Goal: Task Accomplishment & Management: Complete application form

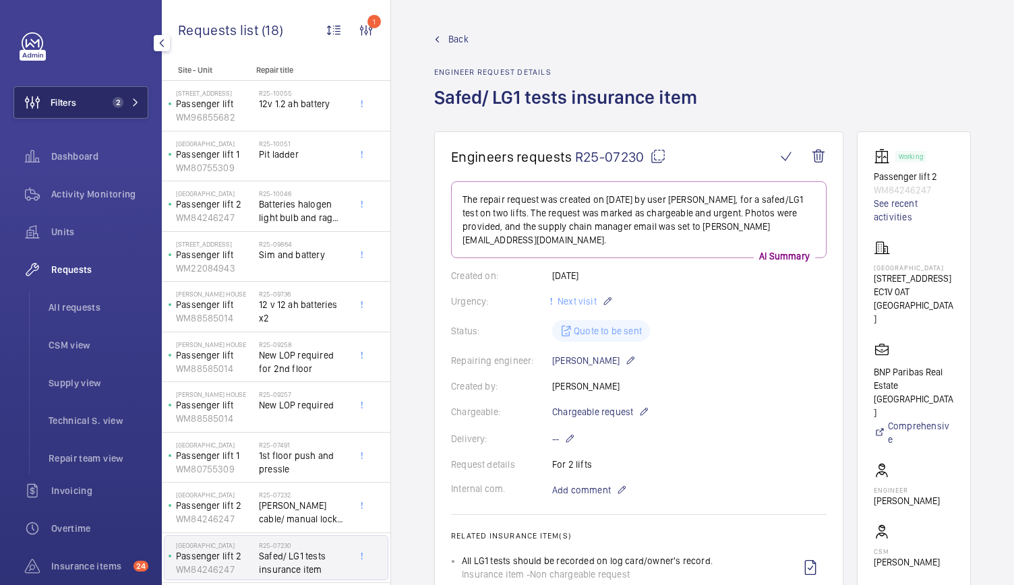
scroll to position [86, 0]
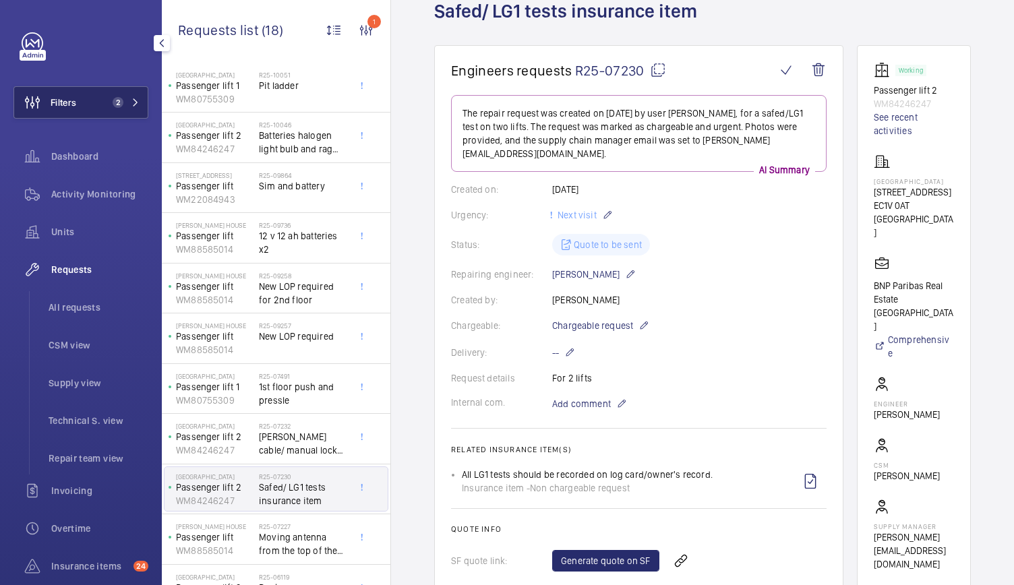
click at [127, 110] on button "Filters 2" at bounding box center [80, 102] width 135 height 32
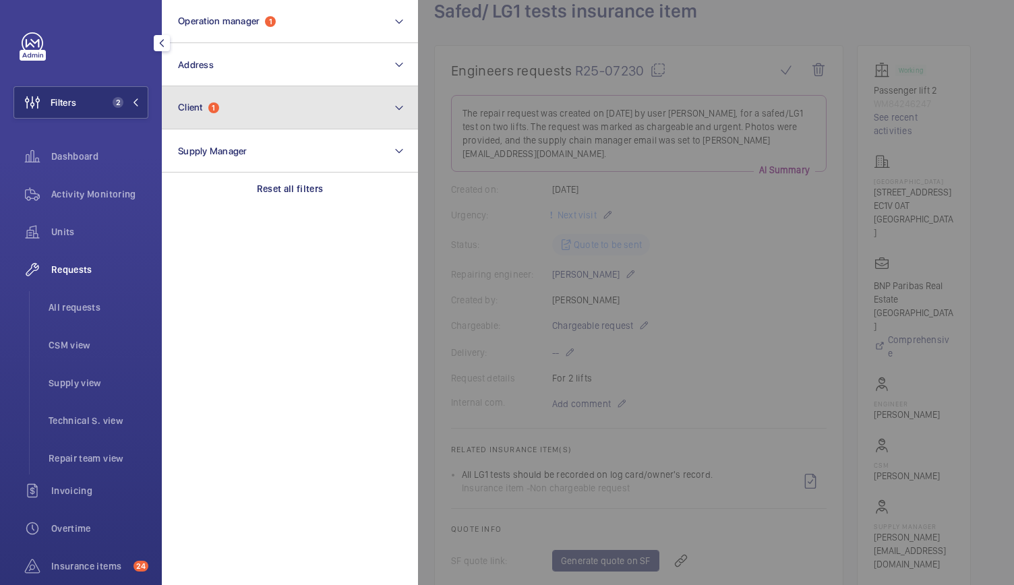
click at [259, 105] on button "Client 1" at bounding box center [290, 107] width 256 height 43
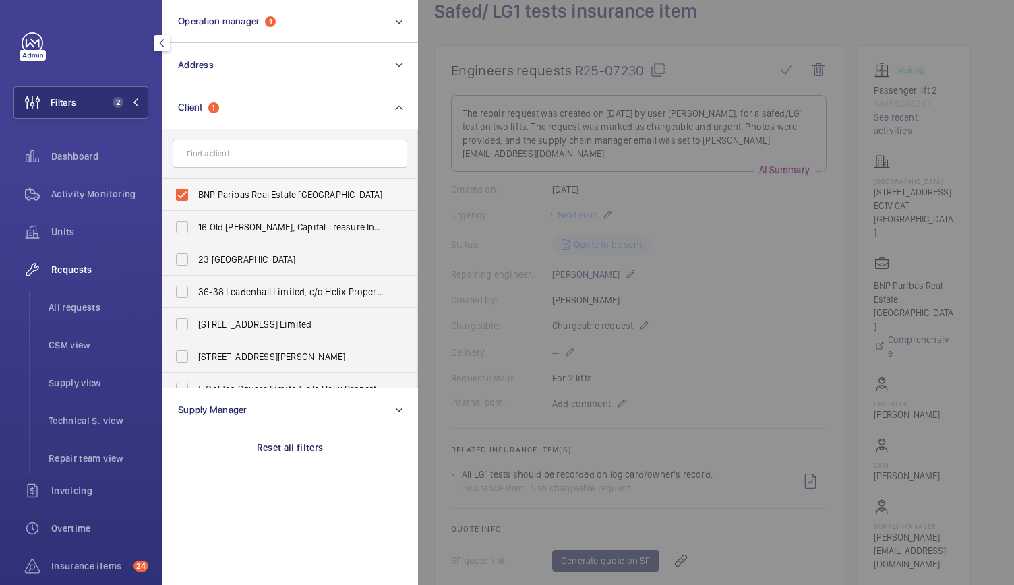
click at [187, 196] on label "BNP Paribas Real Estate UK" at bounding box center [279, 195] width 235 height 32
click at [187, 196] on input "BNP Paribas Real Estate UK" at bounding box center [182, 194] width 27 height 27
checkbox input "false"
click at [518, 121] on div at bounding box center [925, 292] width 1014 height 585
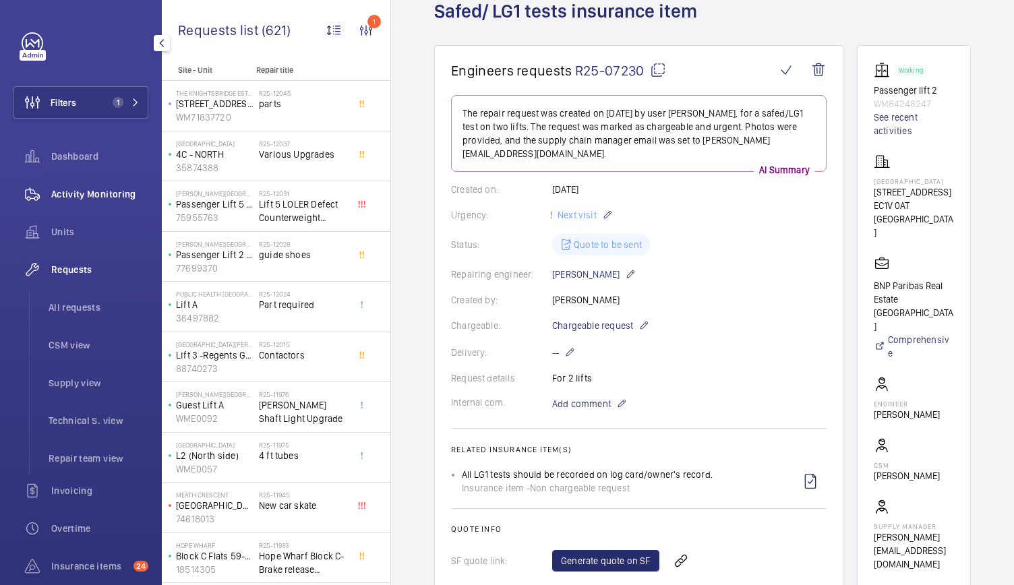
click at [129, 206] on div "Activity Monitoring" at bounding box center [80, 194] width 135 height 32
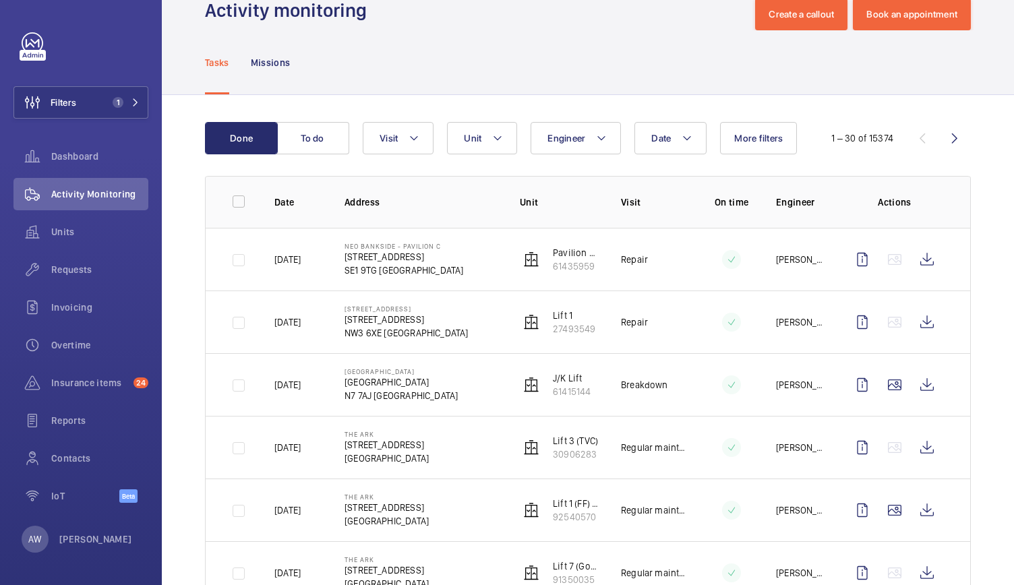
scroll to position [55, 0]
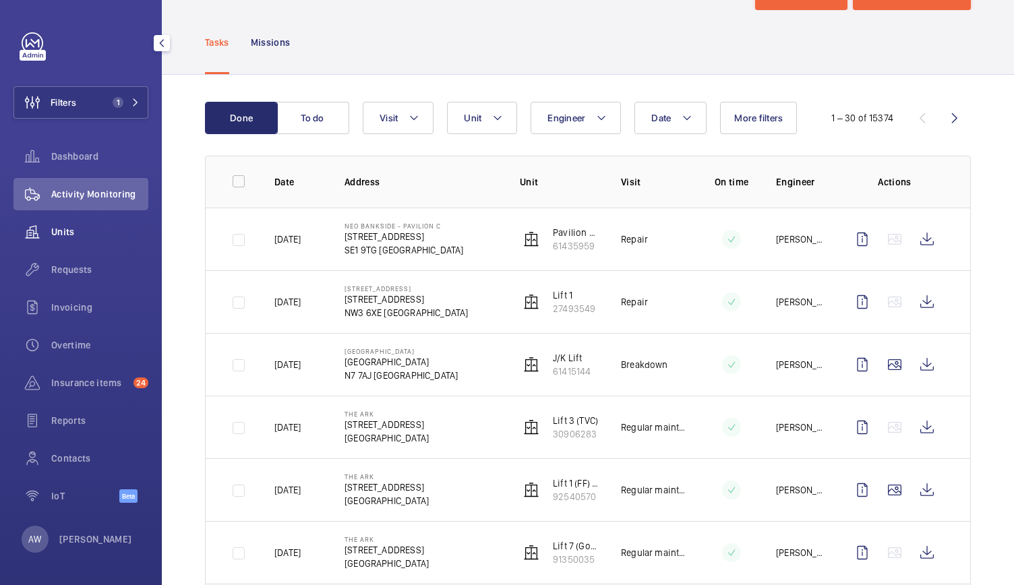
click at [81, 237] on span "Units" at bounding box center [99, 231] width 97 height 13
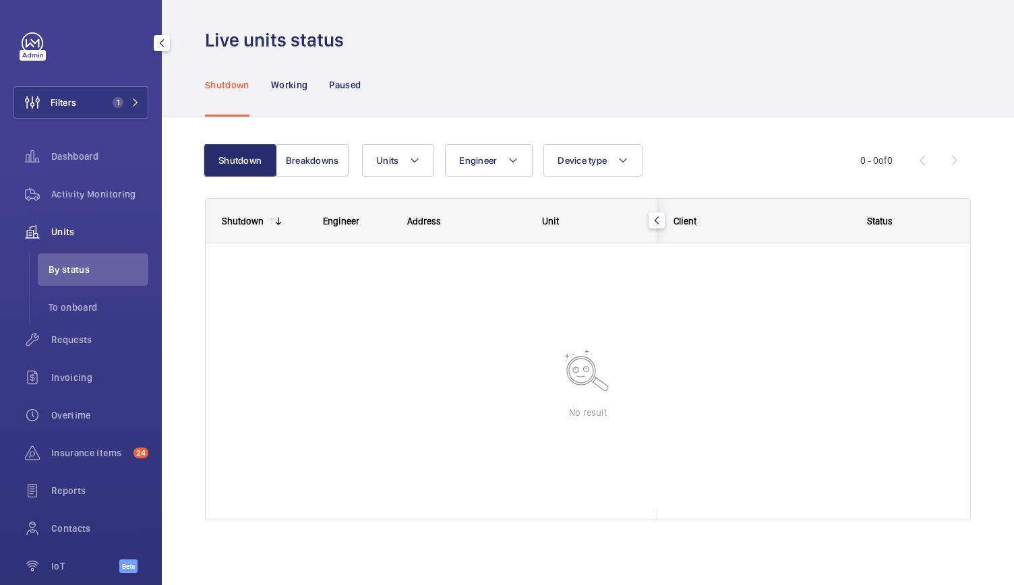
scroll to position [5, 0]
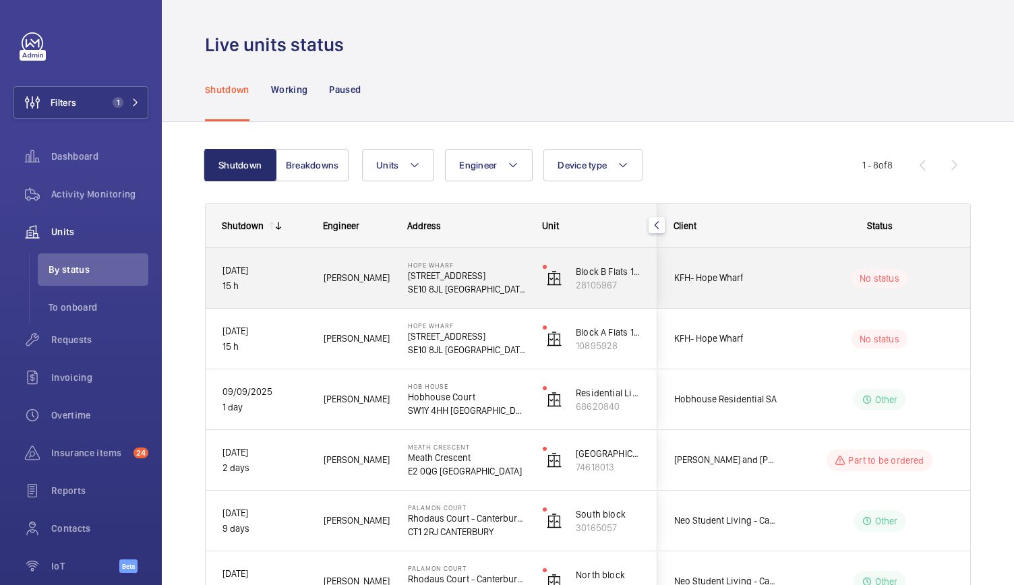
click at [800, 301] on div "No status" at bounding box center [871, 278] width 185 height 60
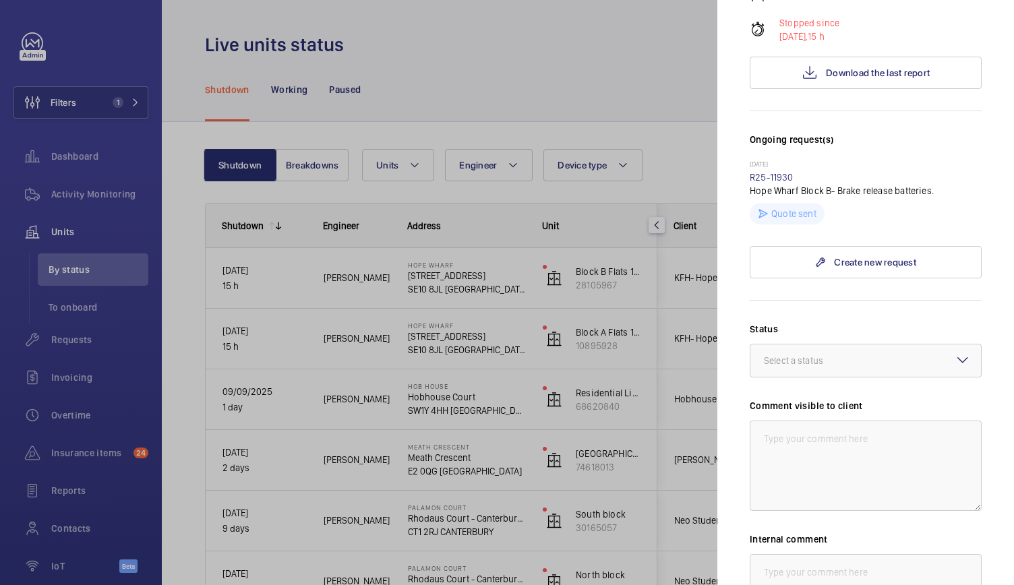
scroll to position [285, 0]
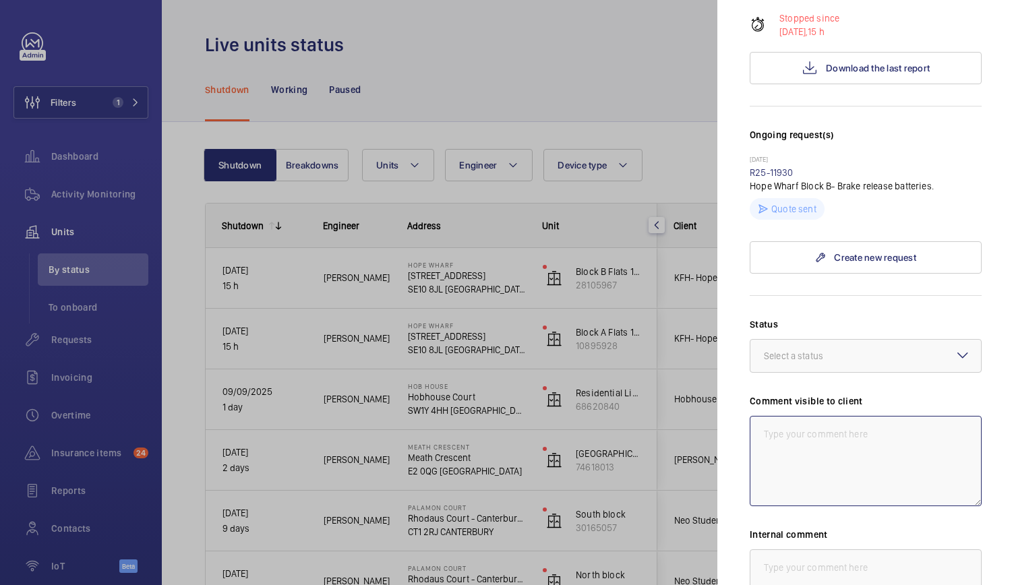
click at [793, 434] on textarea at bounding box center [866, 461] width 232 height 90
click at [808, 416] on textarea "WE Action: Lift off due to emergency brake release not working. Batteries requi…" at bounding box center [866, 461] width 232 height 90
drag, startPoint x: 916, startPoint y: 455, endPoint x: 759, endPoint y: 403, distance: 165.0
click at [759, 416] on textarea "WE Action: 11/09 Lift off due to emergency brake release not working. Batteries…" at bounding box center [866, 461] width 232 height 90
click at [778, 416] on textarea "WE Action: 11/09 Lift off due to emergency brake release not working. Batteries…" at bounding box center [866, 461] width 232 height 90
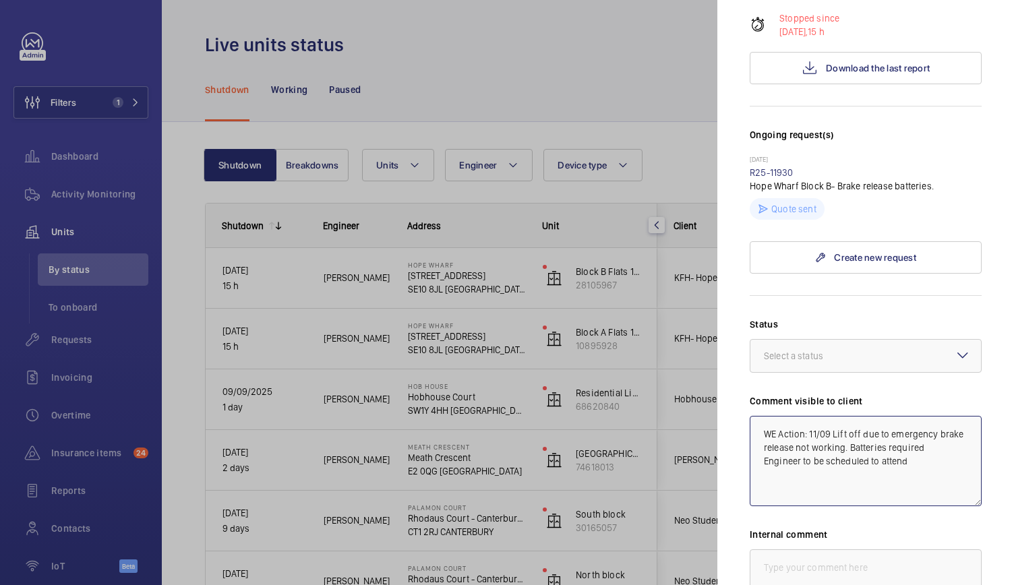
drag, startPoint x: 901, startPoint y: 454, endPoint x: 886, endPoint y: 438, distance: 21.5
click at [811, 425] on textarea "WE Action: 11/09 Lift off due to emergency brake release not working. Batteries…" at bounding box center [866, 461] width 232 height 90
click at [934, 450] on textarea "WE Action: 11/09 Lift off due to emergency brake release not working. Batteries…" at bounding box center [866, 461] width 232 height 90
drag, startPoint x: 934, startPoint y: 450, endPoint x: 743, endPoint y: 408, distance: 195.3
click at [743, 408] on mat-sidenav "Stopped unit Hope Wharf 37 Greenwich High Rd SE10 8JL LONDON KFH- Hope Wharf Bl…" at bounding box center [865, 292] width 297 height 585
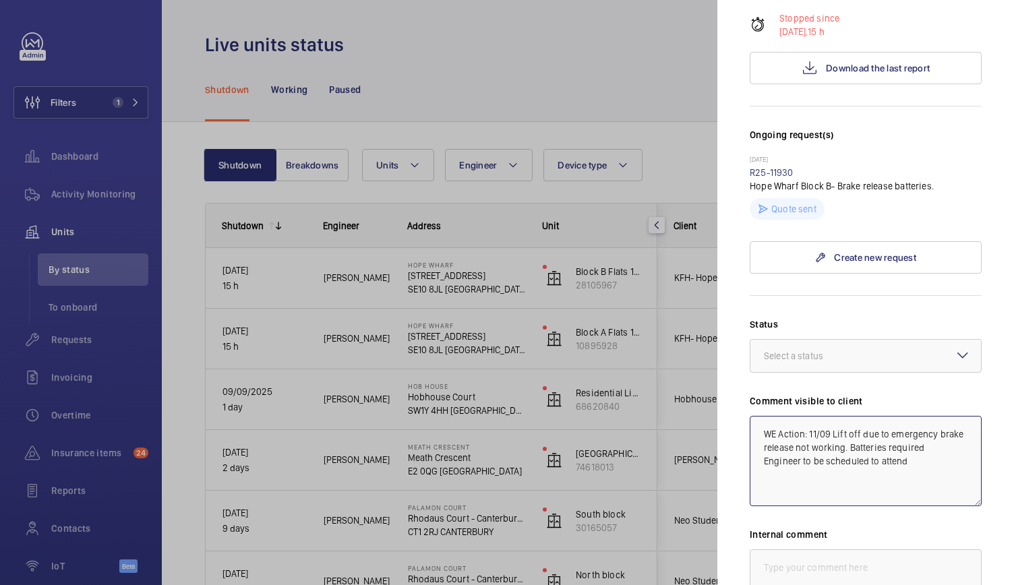
type textarea "WE Action: 11/09 Lift off due to emergency brake release not working. Batteries…"
click at [771, 550] on textarea at bounding box center [866, 595] width 232 height 90
paste textarea "WE Action: 11/09 Lift off due to emergency brake release not working. Batteries…"
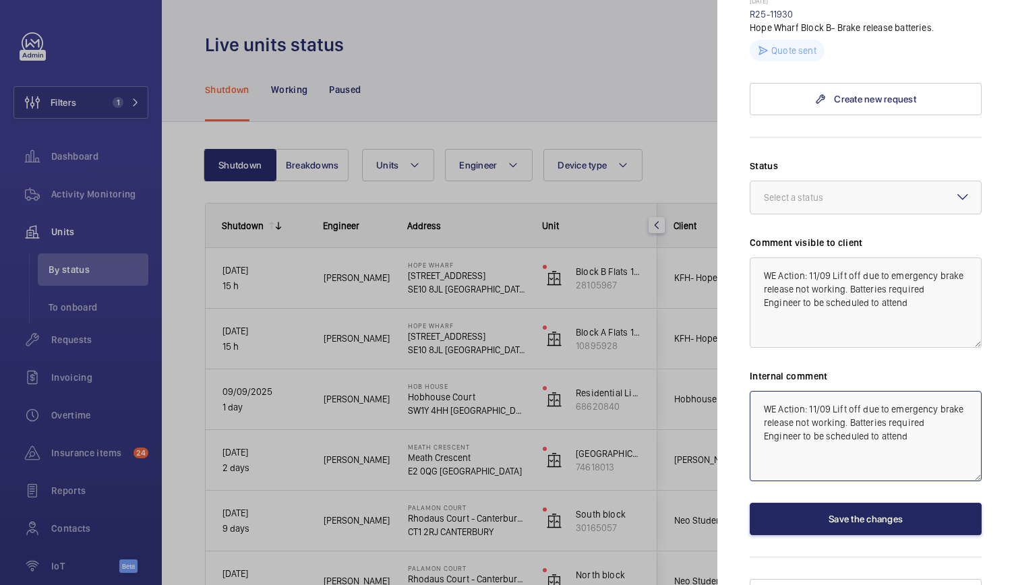
type textarea "WE Action: 11/09 Lift off due to emergency brake release not working. Batteries…"
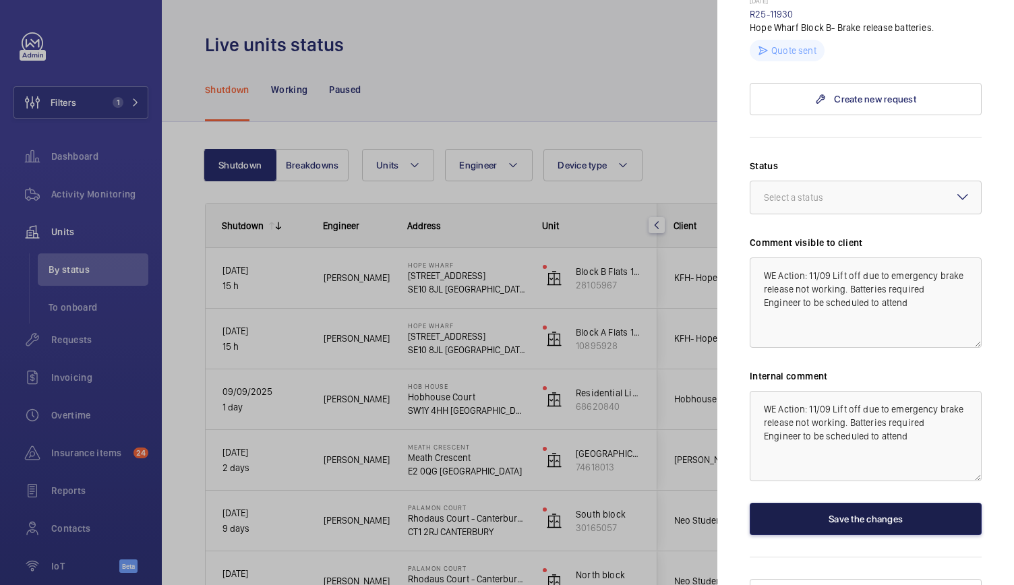
click at [819, 503] on button "Save the changes" at bounding box center [866, 519] width 232 height 32
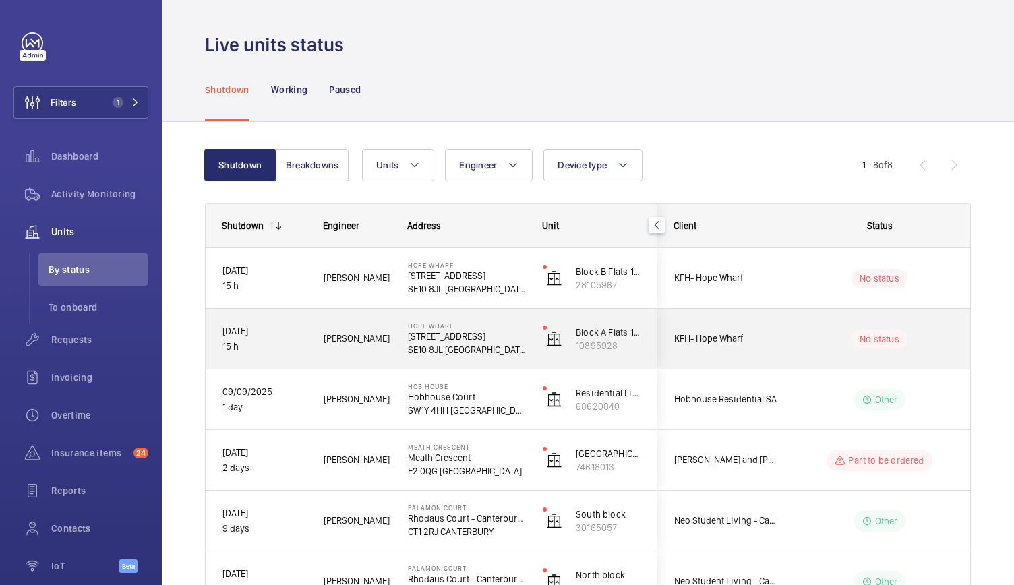
click at [521, 354] on p "SE10 8JL LONDON" at bounding box center [466, 349] width 117 height 13
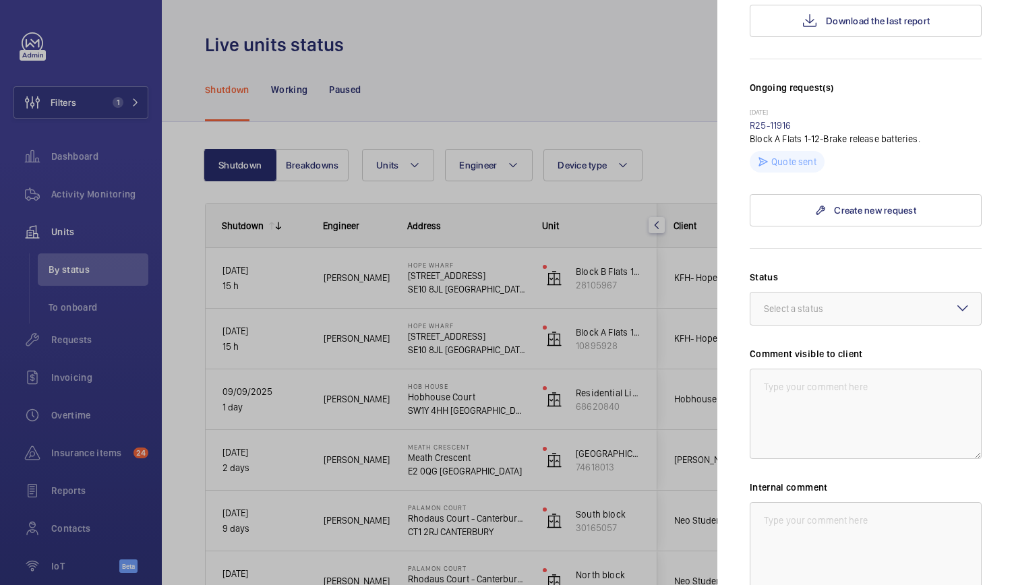
scroll to position [444, 0]
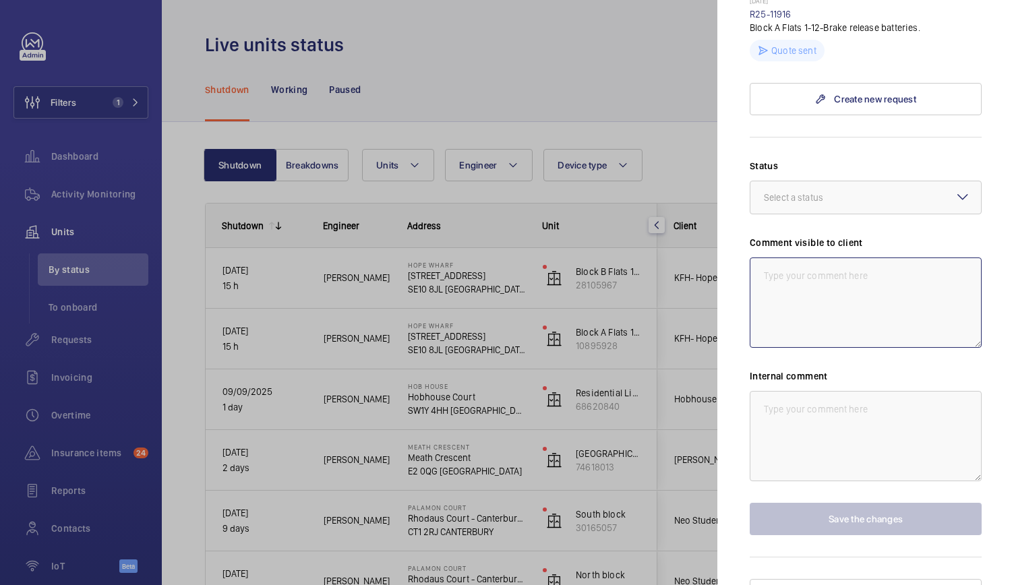
click at [808, 264] on textarea at bounding box center [866, 303] width 232 height 90
click at [812, 261] on textarea at bounding box center [866, 303] width 232 height 90
paste textarea "WE Action: 11/09 Lift off due to emergency brake release not working. Batteries…"
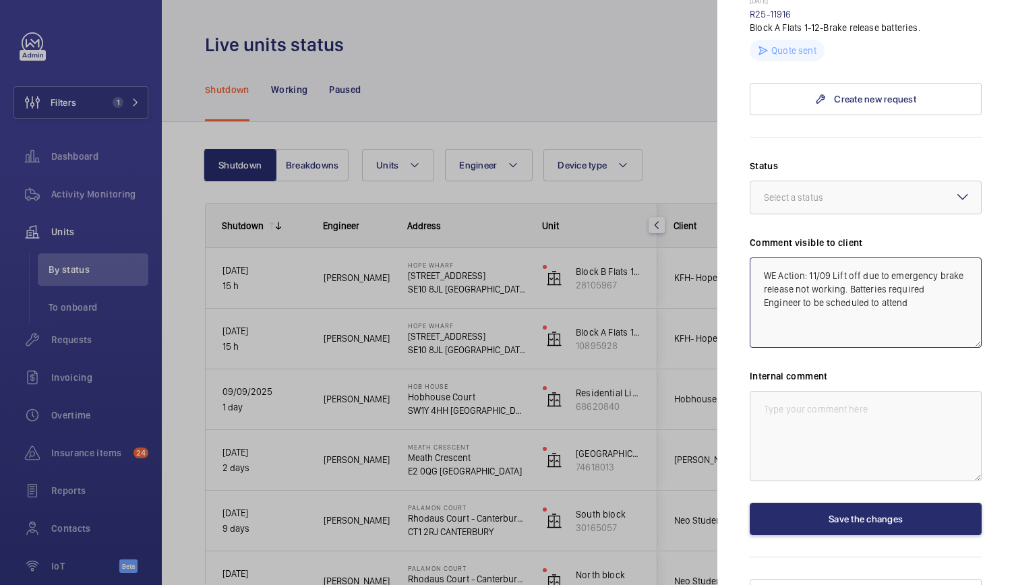
type textarea "WE Action: 11/09 Lift off due to emergency brake release not working. Batteries…"
click at [844, 394] on textarea at bounding box center [866, 436] width 232 height 90
paste textarea "WE Action: 11/09 Lift off due to emergency brake release not working. Batteries…"
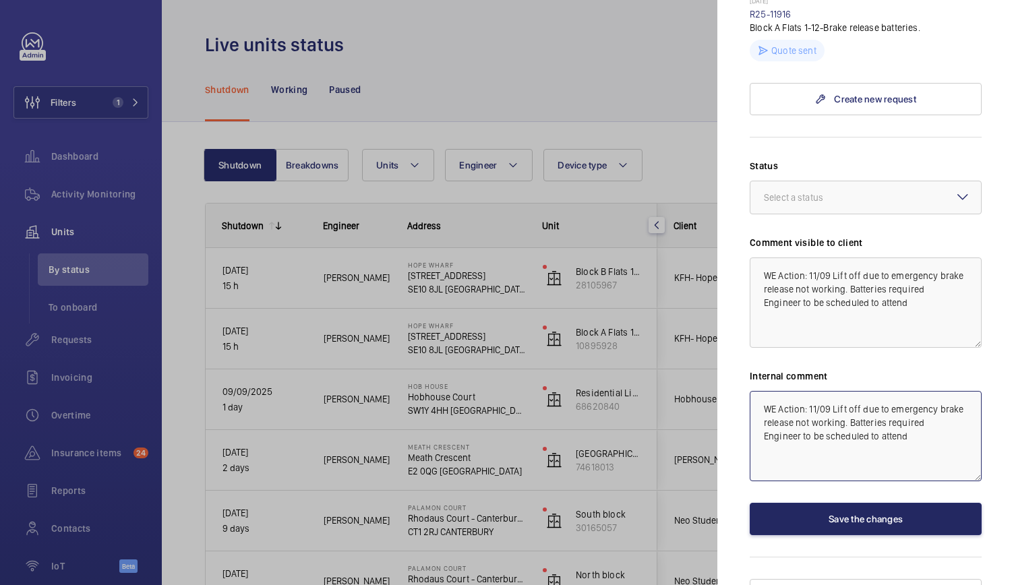
type textarea "WE Action: 11/09 Lift off due to emergency brake release not working. Batteries…"
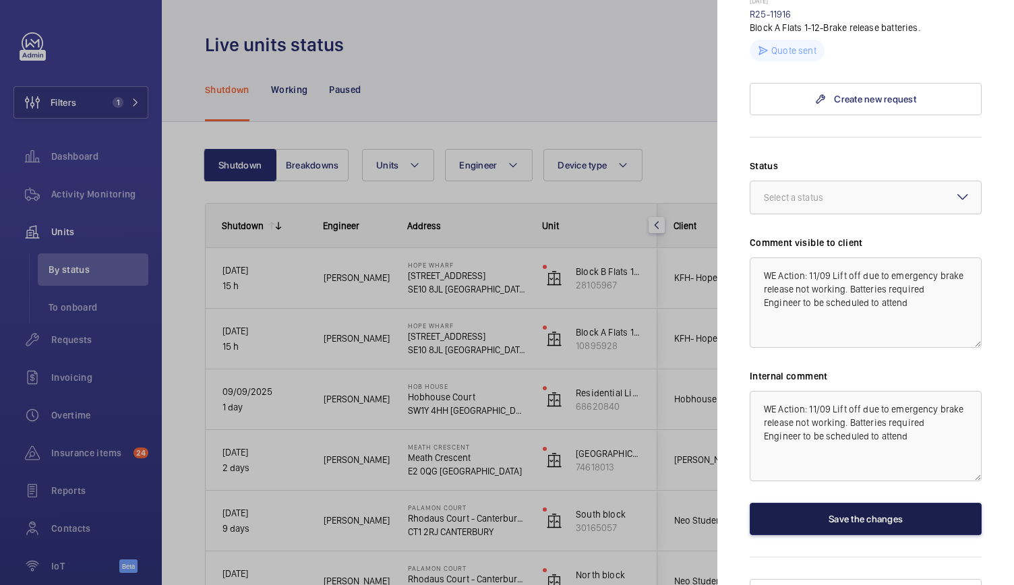
click at [880, 503] on button "Save the changes" at bounding box center [866, 519] width 232 height 32
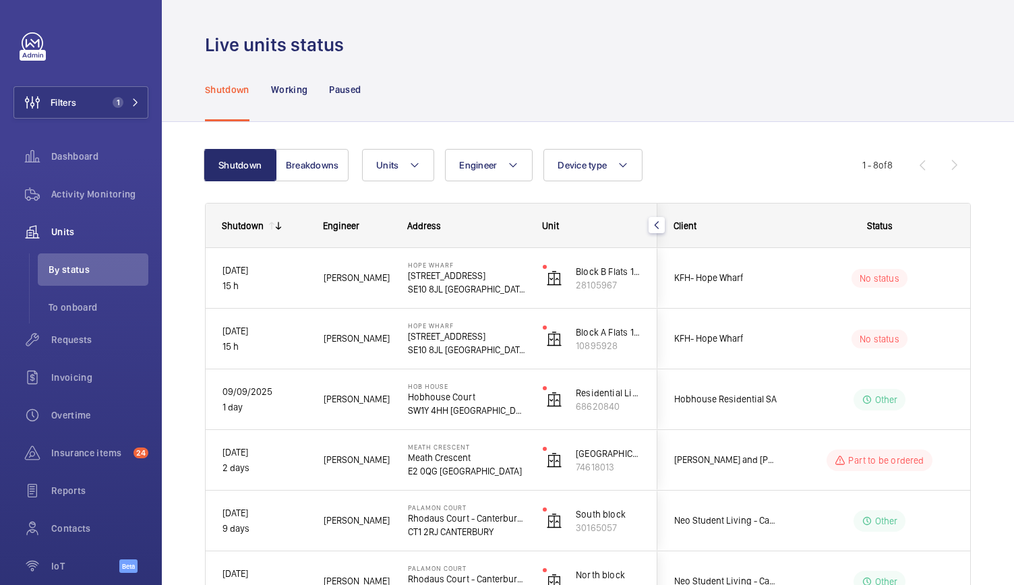
scroll to position [0, 0]
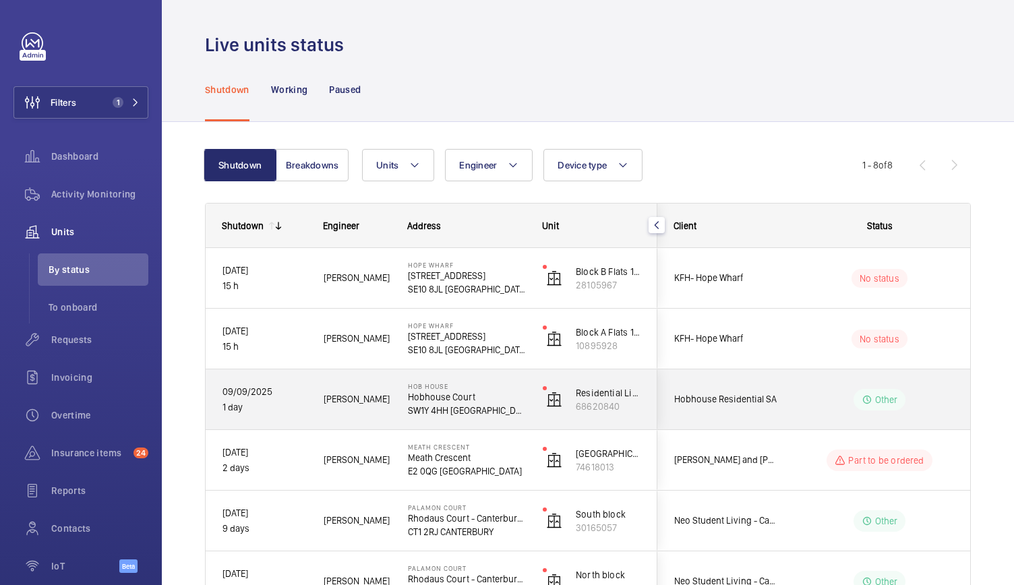
click at [500, 427] on div "Hob House Hobhouse Court SW1Y 4HH LONDON" at bounding box center [459, 399] width 134 height 61
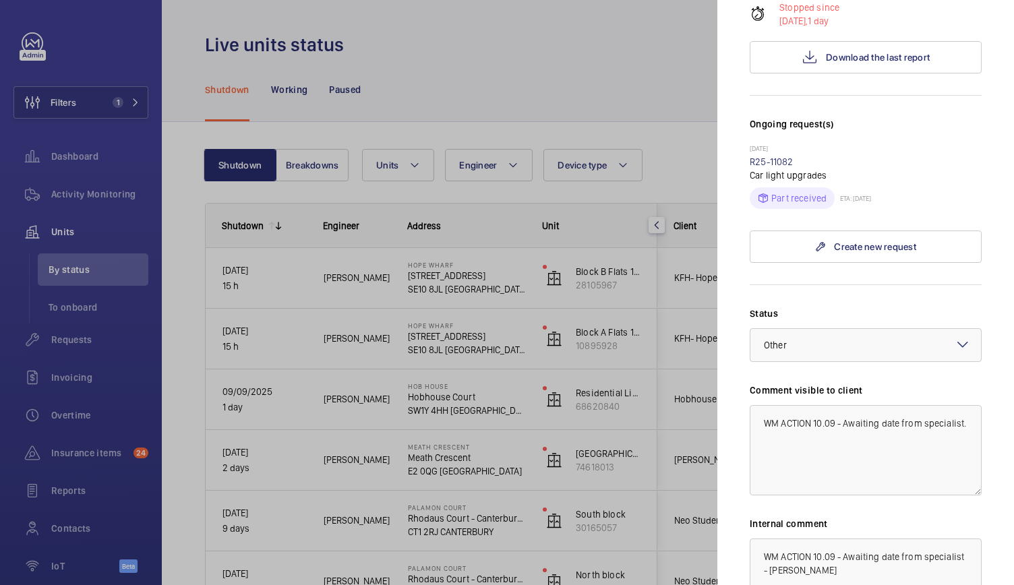
scroll to position [309, 0]
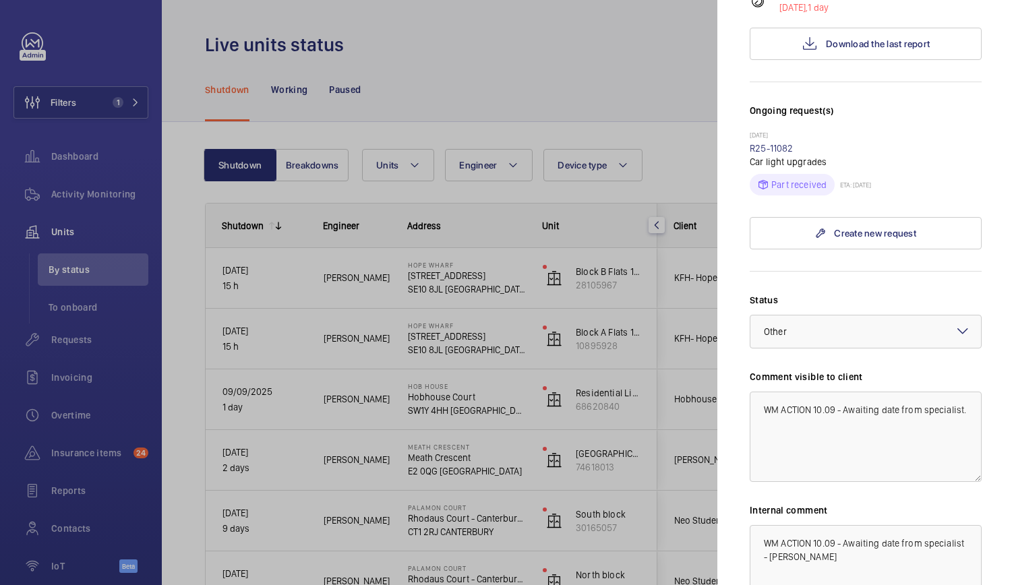
click at [499, 82] on div at bounding box center [507, 292] width 1014 height 585
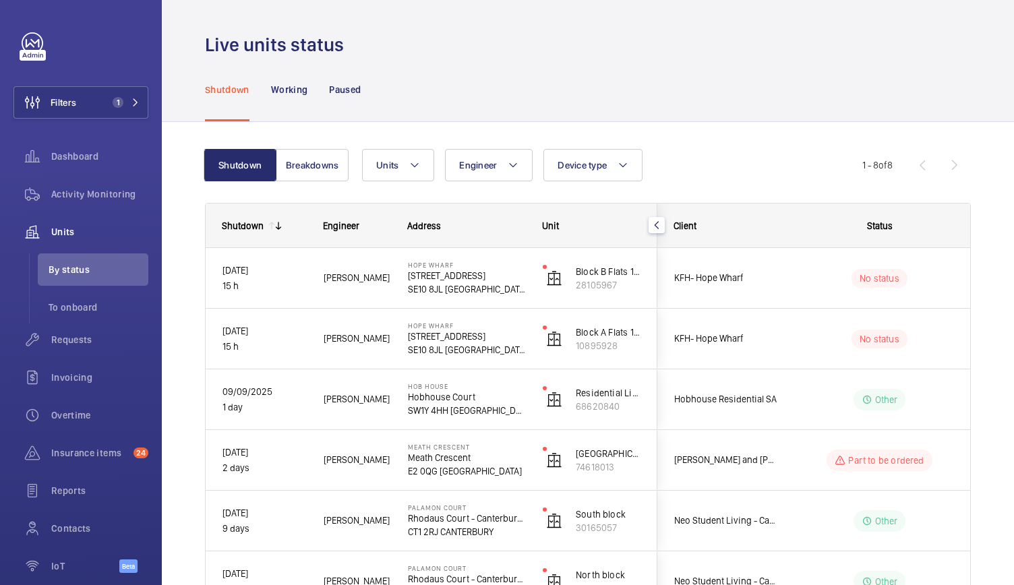
scroll to position [0, 0]
click at [83, 102] on button "Filters 1" at bounding box center [80, 102] width 135 height 32
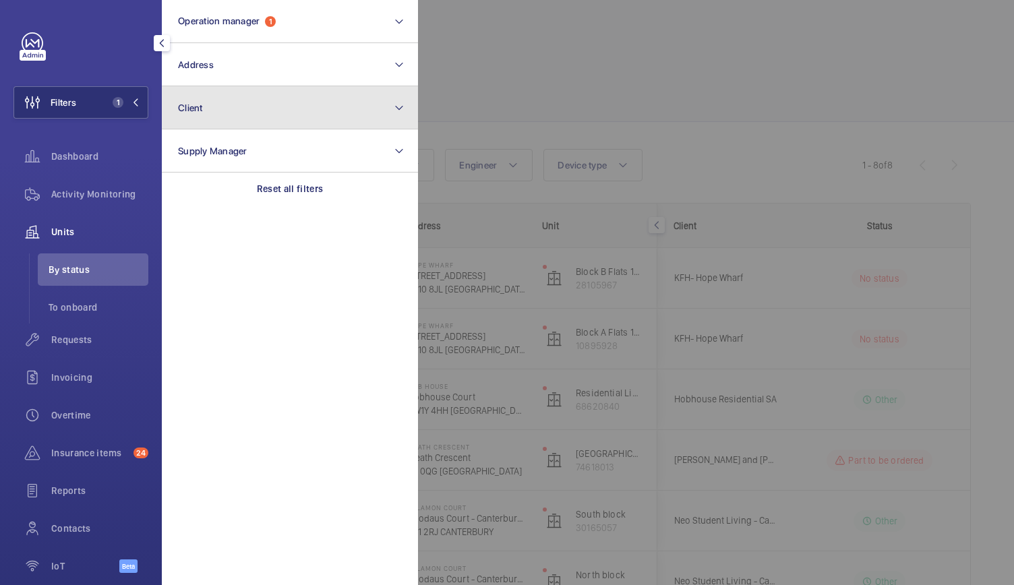
click at [229, 116] on button "Client" at bounding box center [290, 107] width 256 height 43
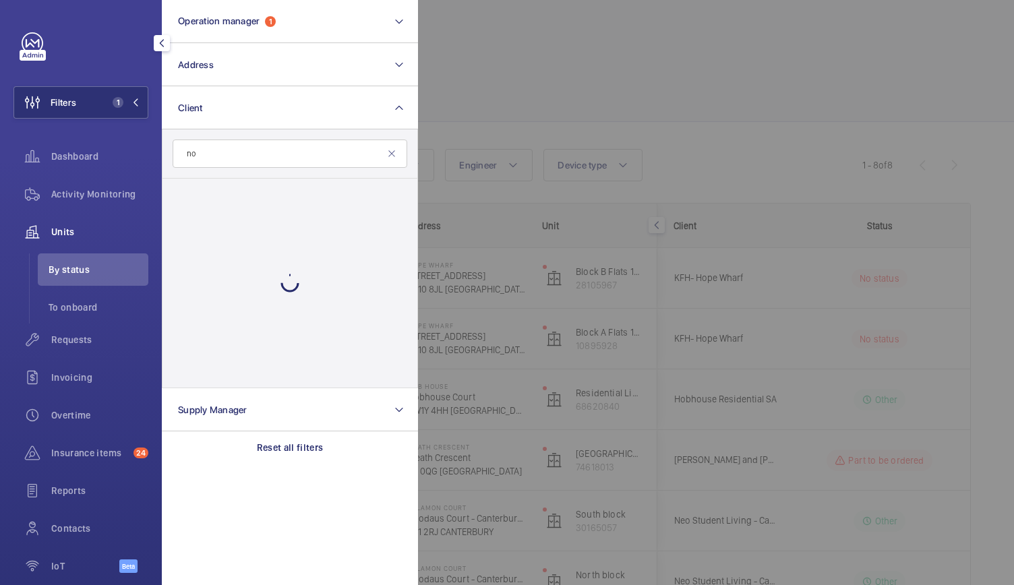
type input "n"
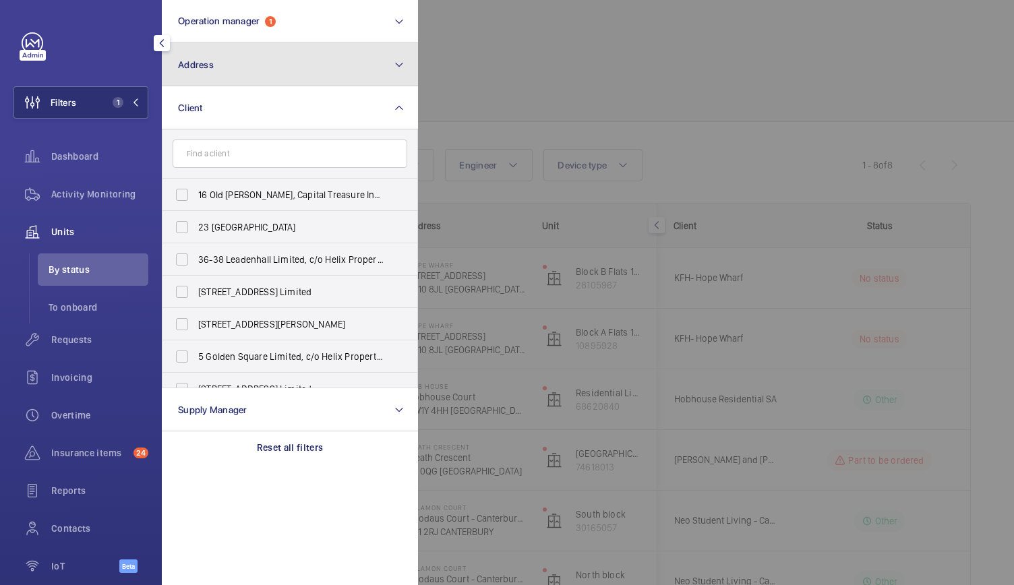
click at [272, 73] on button "Address" at bounding box center [290, 64] width 256 height 43
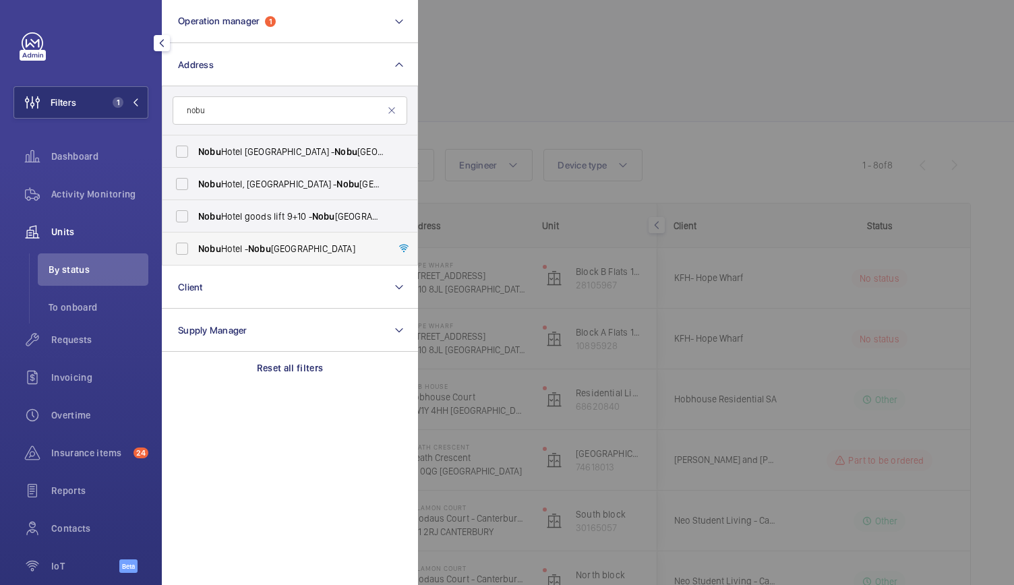
type input "nobu"
click at [196, 237] on label "Nobu Hotel - Nobu Hotel London Portman Square, LONDON W1H 7BG" at bounding box center [279, 249] width 235 height 32
click at [196, 237] on input "Nobu Hotel - Nobu Hotel London Portman Square, LONDON W1H 7BG" at bounding box center [182, 248] width 27 height 27
checkbox input "true"
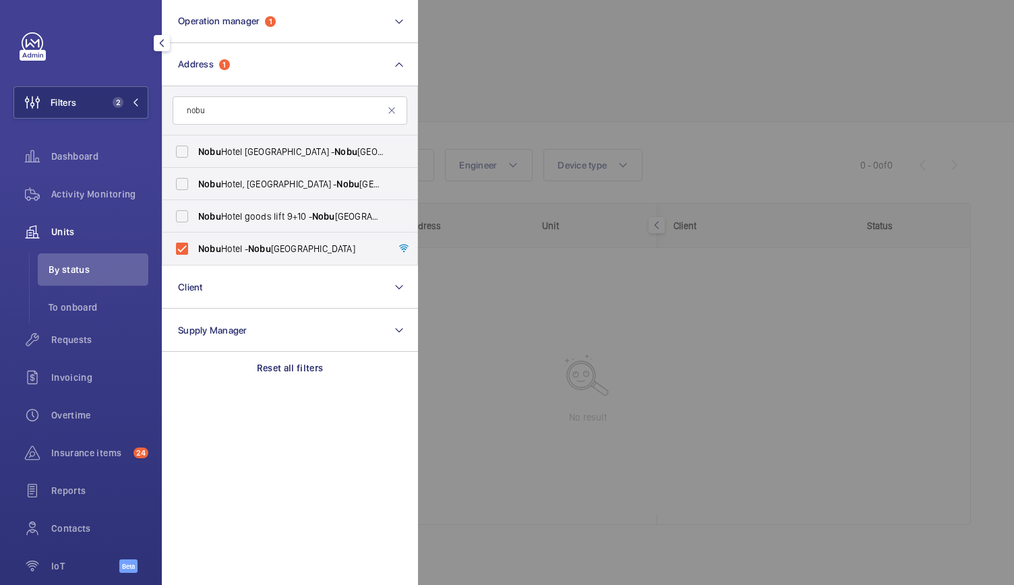
click at [510, 129] on div at bounding box center [925, 292] width 1014 height 585
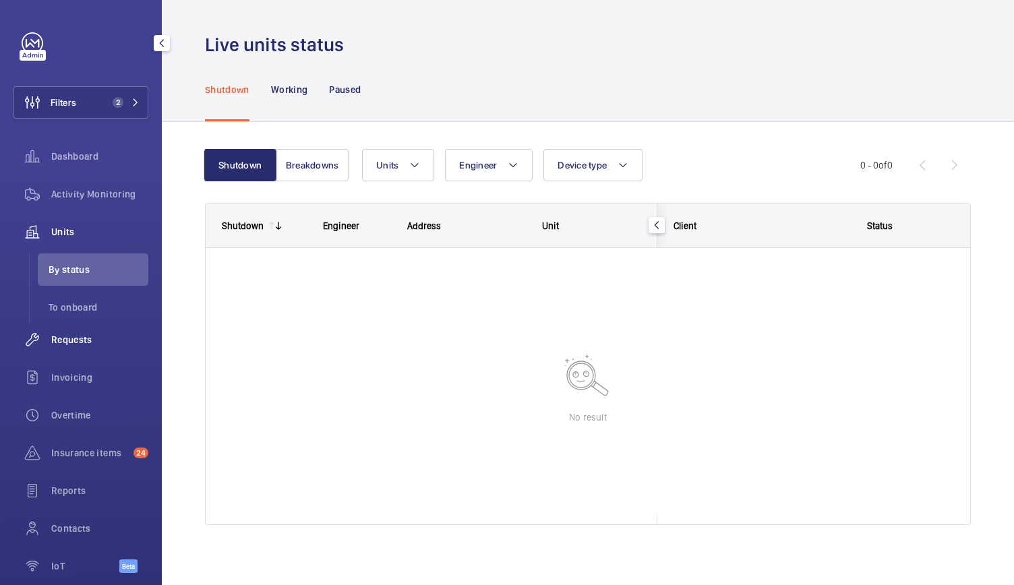
click at [77, 347] on div "Requests" at bounding box center [80, 340] width 135 height 32
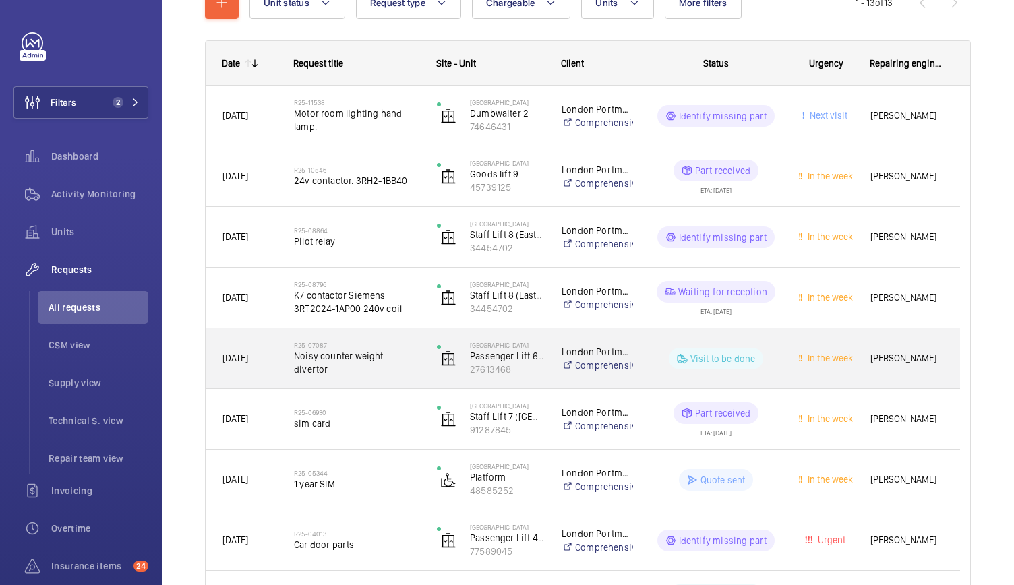
scroll to position [181, 0]
click at [423, 381] on div "Nobu Hotel Passenger Lift 6 (East Tower Right - Guests) 27613468" at bounding box center [482, 357] width 123 height 55
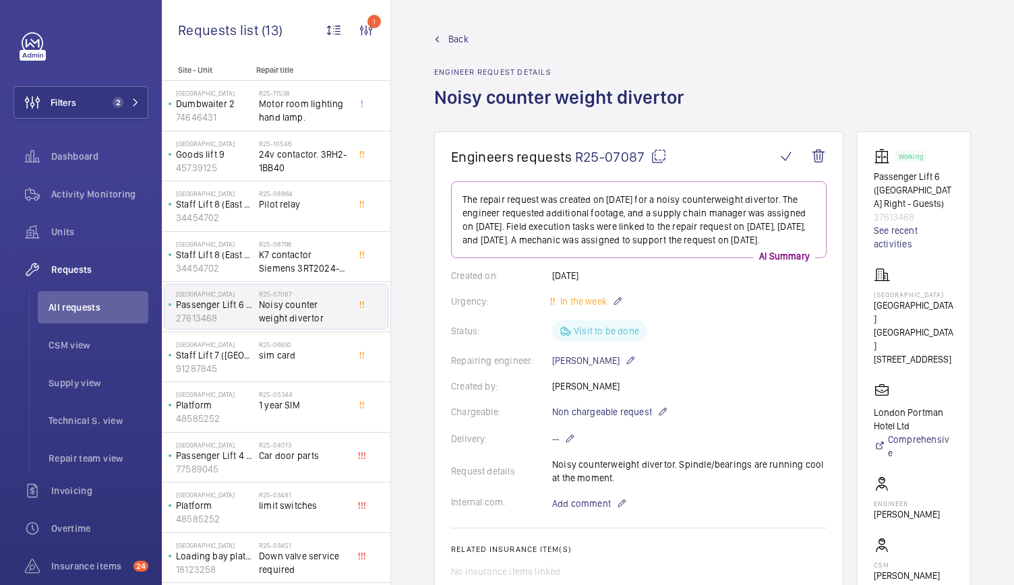
click at [446, 42] on link "Back" at bounding box center [563, 38] width 258 height 13
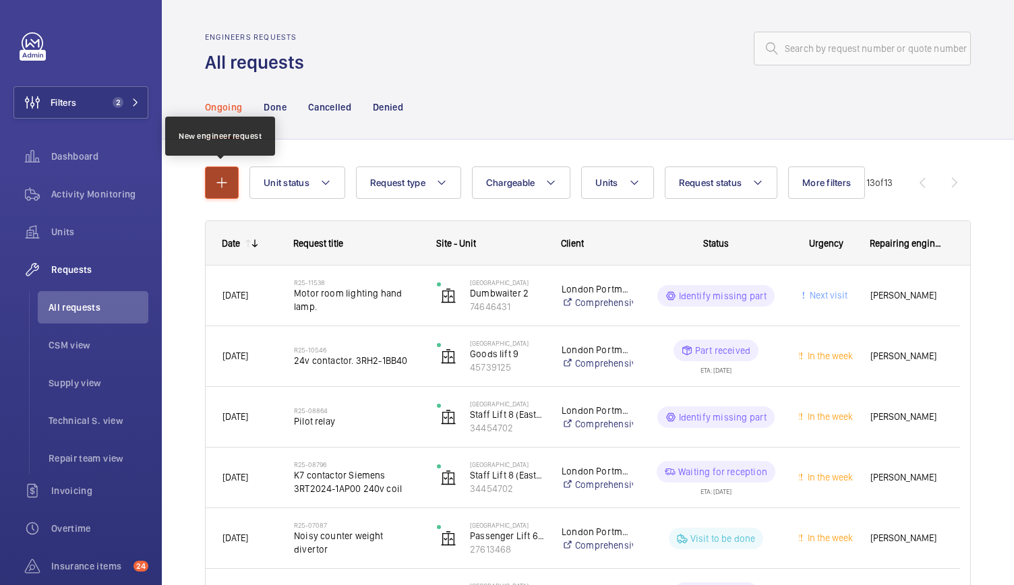
click at [220, 183] on mat-icon "button" at bounding box center [222, 183] width 16 height 16
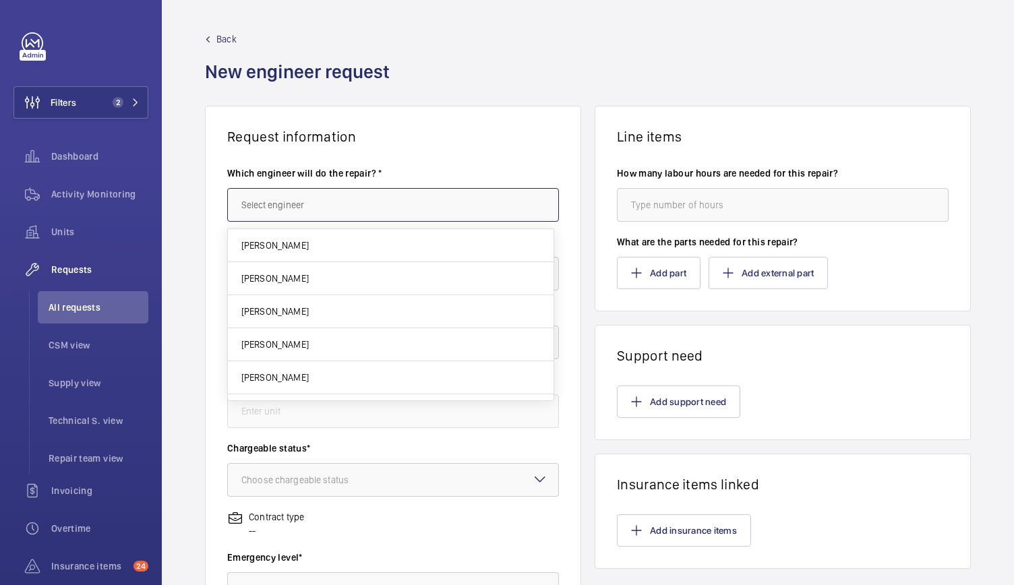
click at [283, 212] on input "text" at bounding box center [393, 205] width 332 height 34
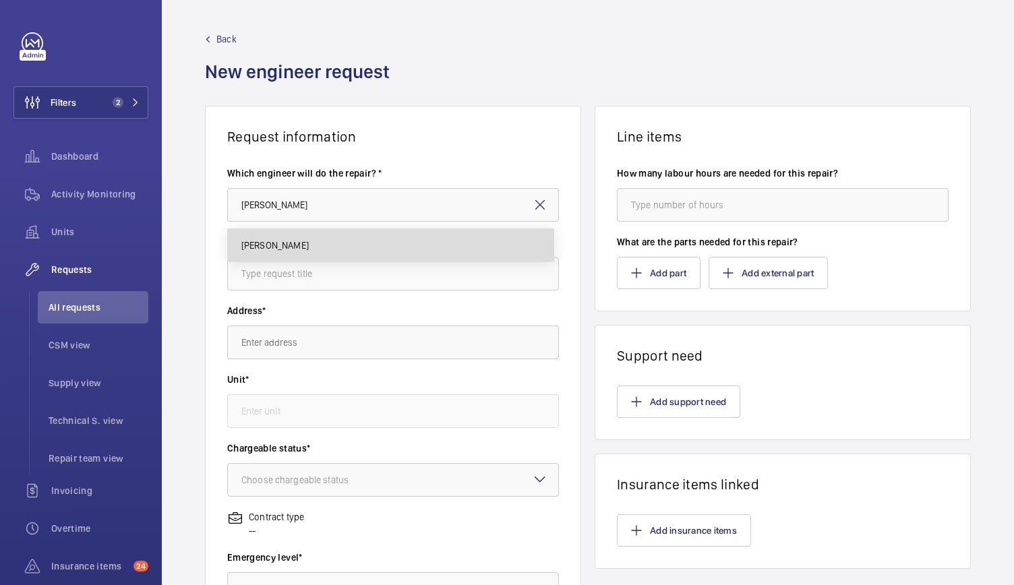
click at [278, 254] on mat-option "Keith Bishop" at bounding box center [391, 245] width 326 height 32
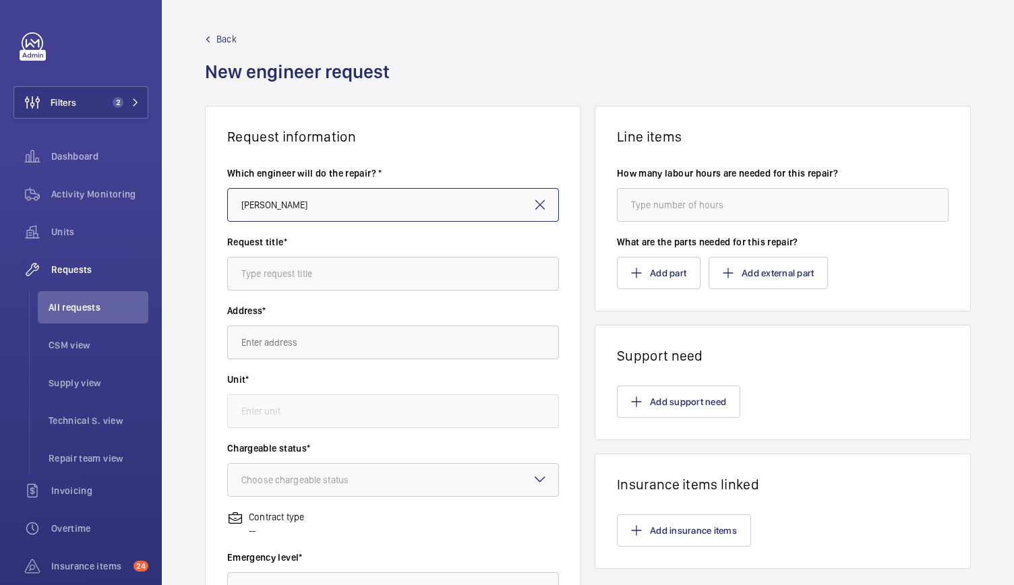
type input "Keith Bishop"
click at [275, 262] on input "text" at bounding box center [393, 274] width 332 height 34
click at [263, 277] on input "text" at bounding box center [393, 274] width 332 height 34
type input "S"
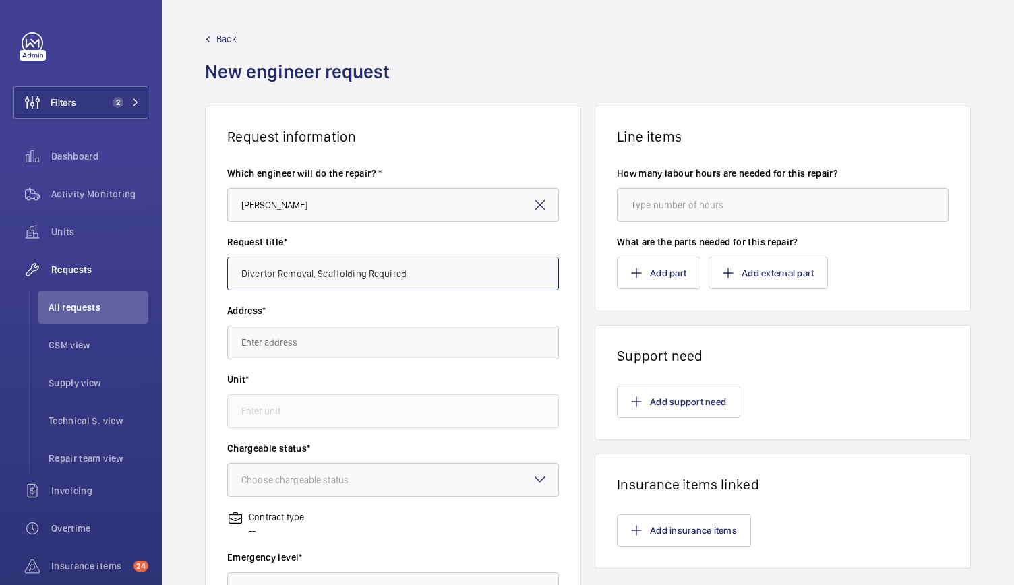
type input "Divertor Removal, Scaffolding Required"
click at [282, 343] on input "text" at bounding box center [393, 343] width 332 height 34
click at [298, 330] on input "text" at bounding box center [393, 343] width 332 height 34
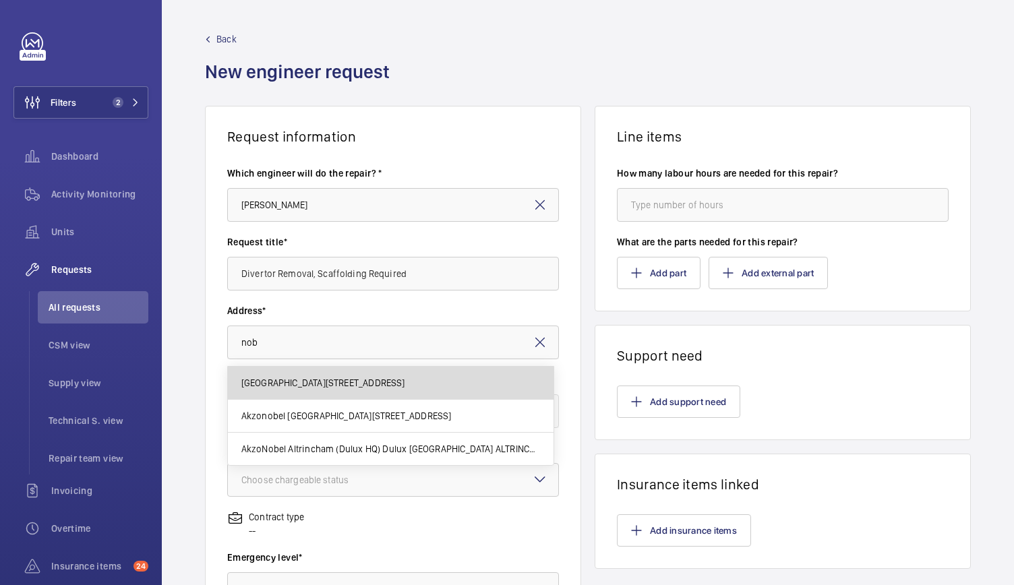
click at [322, 390] on mat-option "Nobu Hotel Nobu Hotel London Portman Square, W1H 7BG LONDON" at bounding box center [391, 383] width 326 height 33
type input "Nobu Hotel Nobu Hotel London Portman Square, W1H 7BG LONDON"
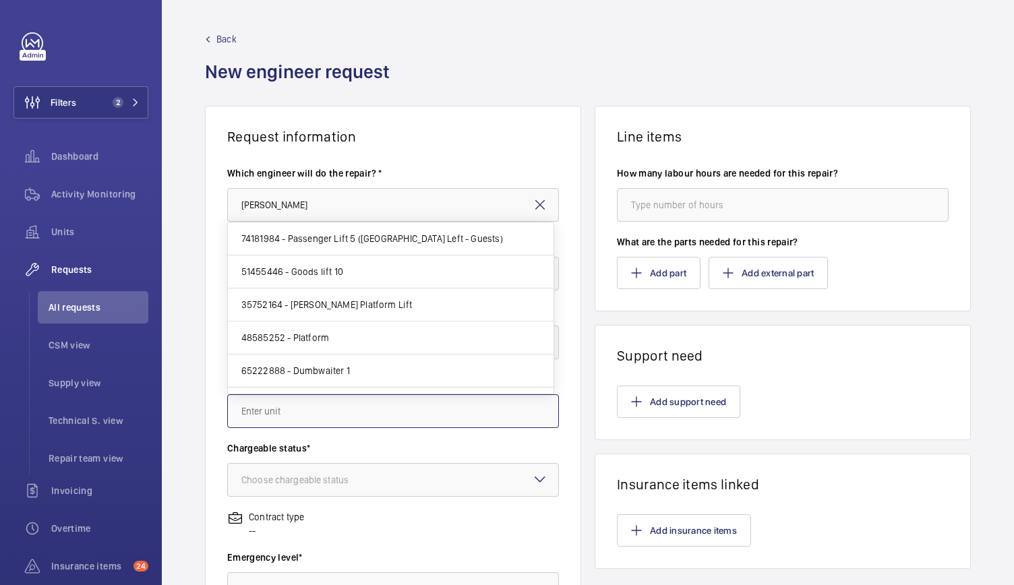
click at [317, 412] on input "text" at bounding box center [393, 411] width 332 height 34
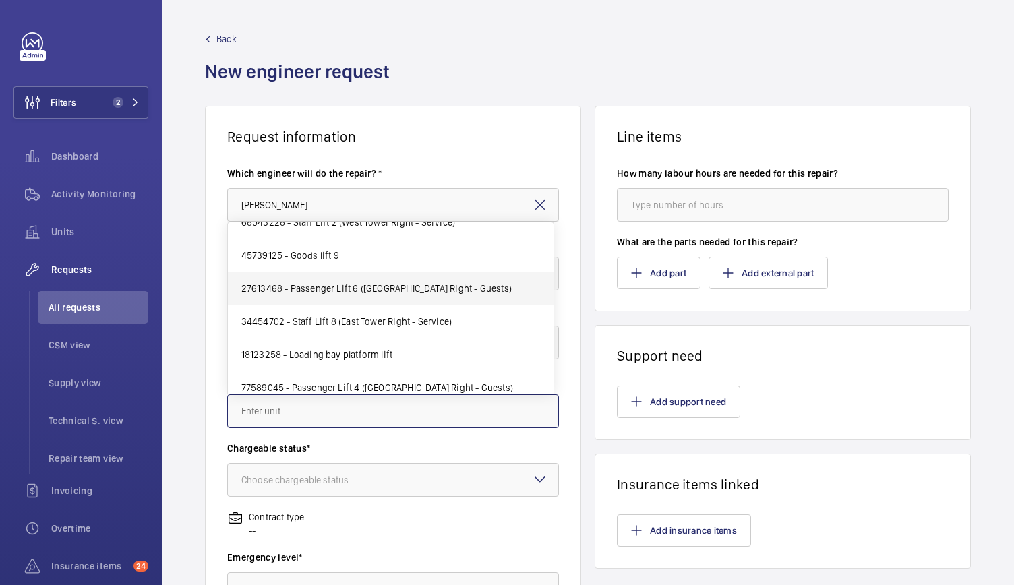
scroll to position [208, 0]
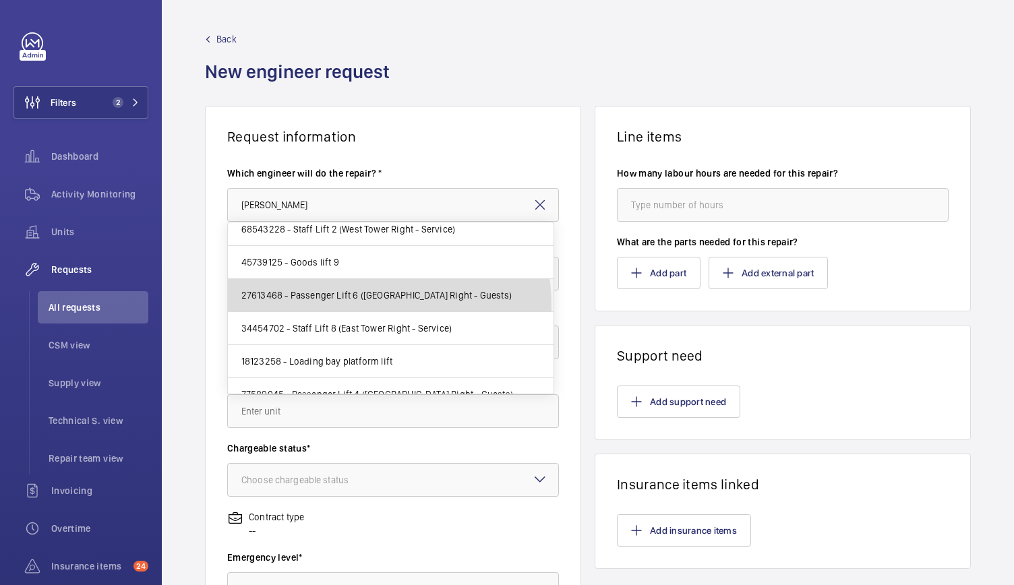
click at [341, 304] on mat-option "27613468 - Passenger Lift 6 (East Tower Right - Guests)" at bounding box center [391, 295] width 326 height 33
type input "27613468 - Passenger Lift 6 (East Tower Right - Guests)"
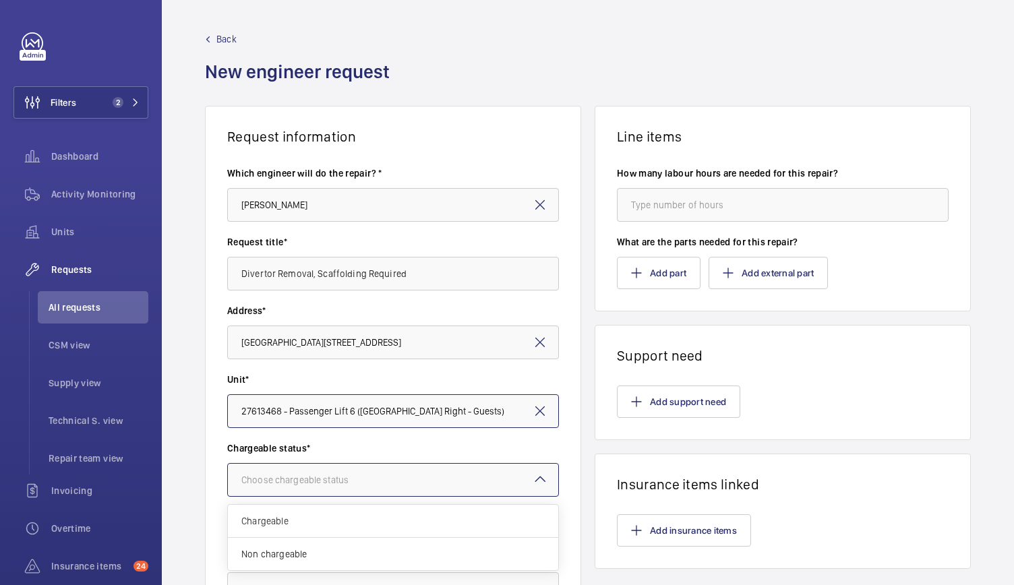
click at [333, 477] on div "Choose chargeable status" at bounding box center [311, 479] width 141 height 13
click at [289, 521] on span "Chargeable" at bounding box center [392, 520] width 303 height 13
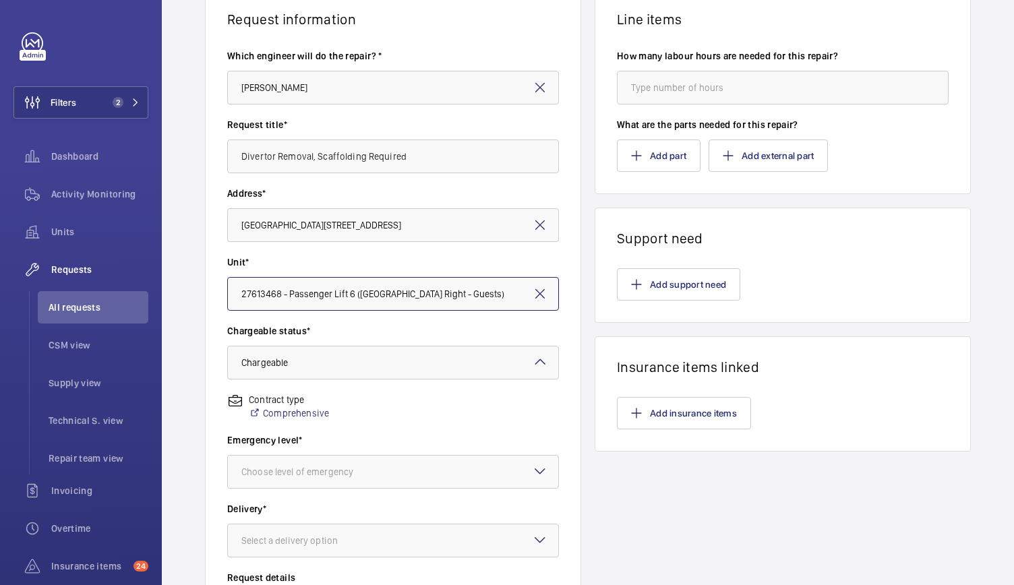
scroll to position [121, 0]
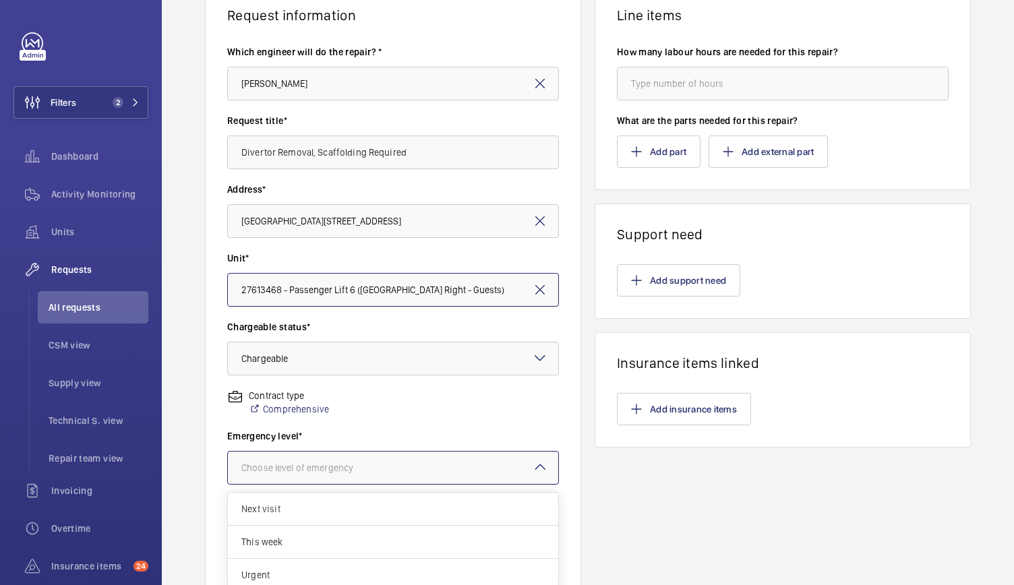
click at [295, 462] on div "Choose level of emergency" at bounding box center [314, 467] width 146 height 13
click at [272, 570] on span "Urgent" at bounding box center [392, 574] width 303 height 13
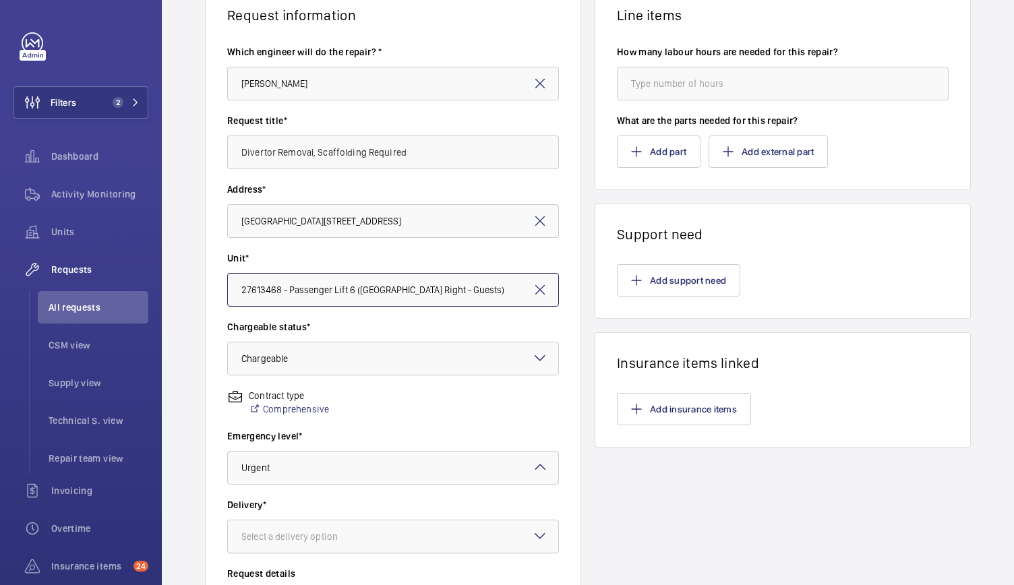
scroll to position [199, 0]
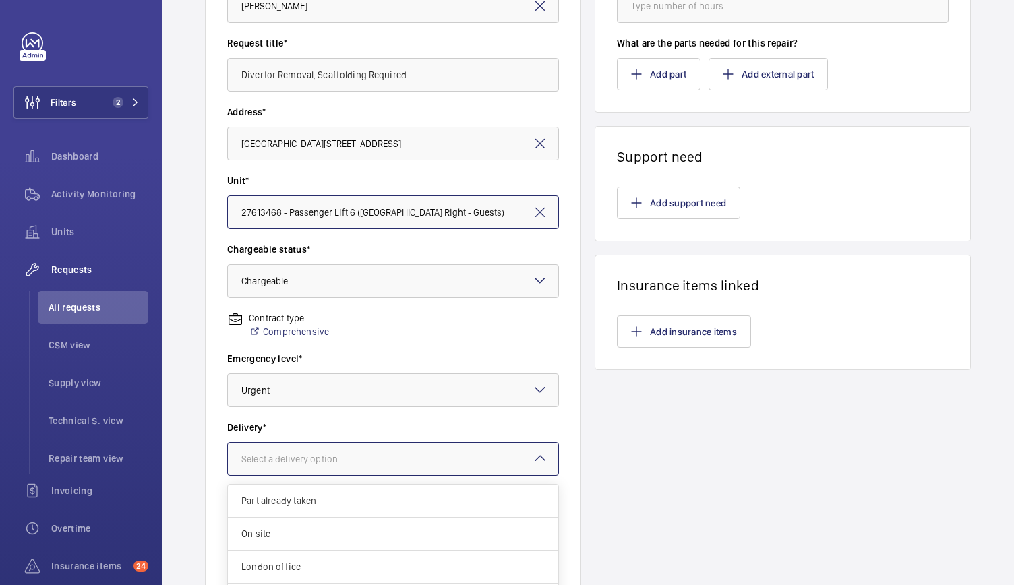
click at [291, 456] on div "Select a delivery option" at bounding box center [306, 458] width 130 height 13
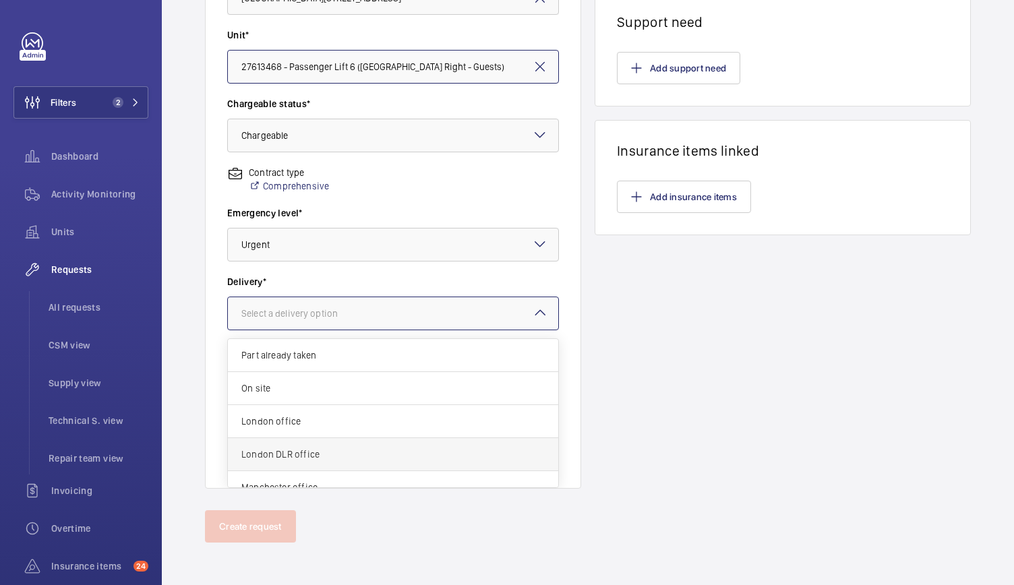
scroll to position [48, 0]
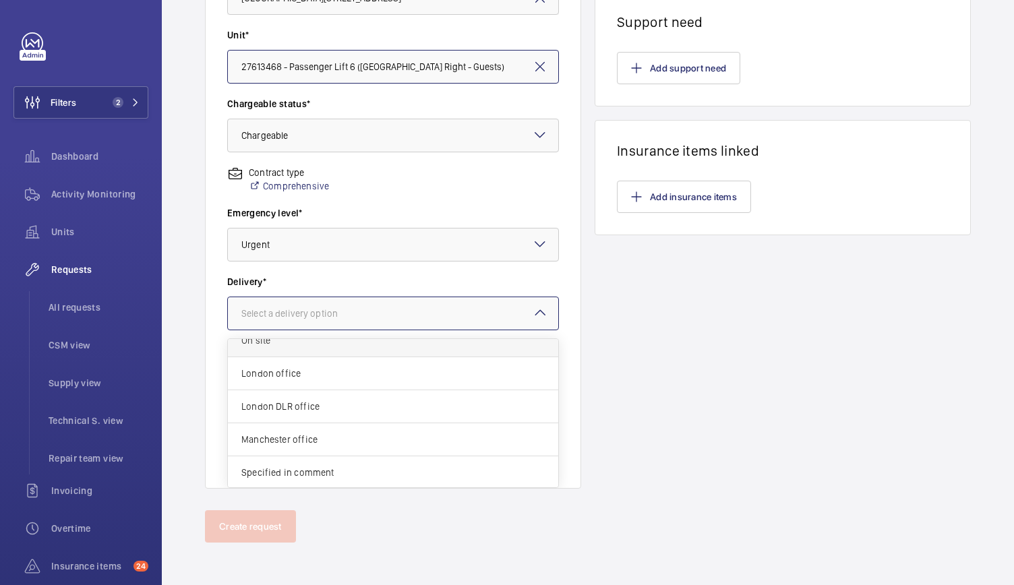
click at [287, 351] on div "On site" at bounding box center [393, 340] width 330 height 33
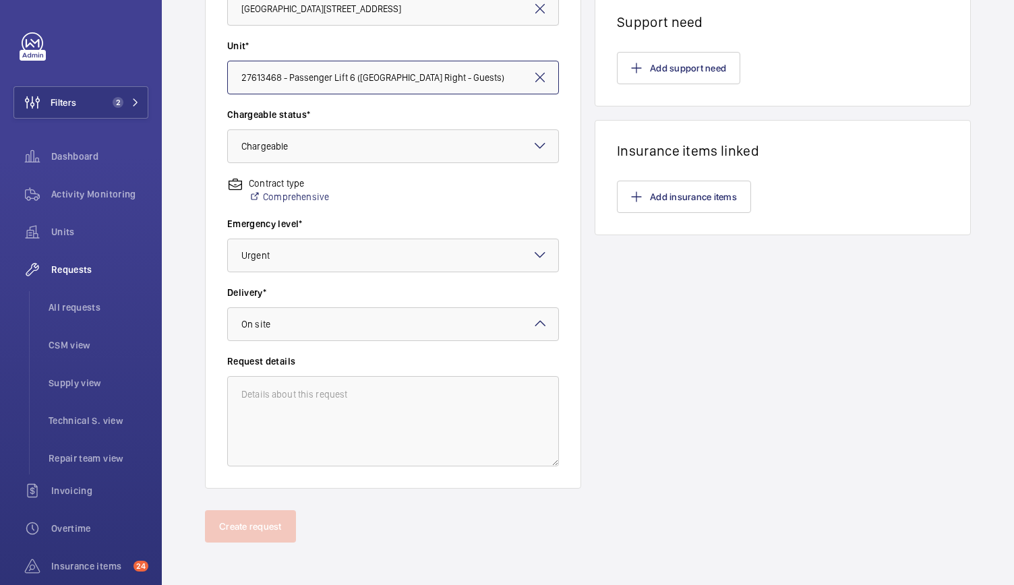
scroll to position [0, 0]
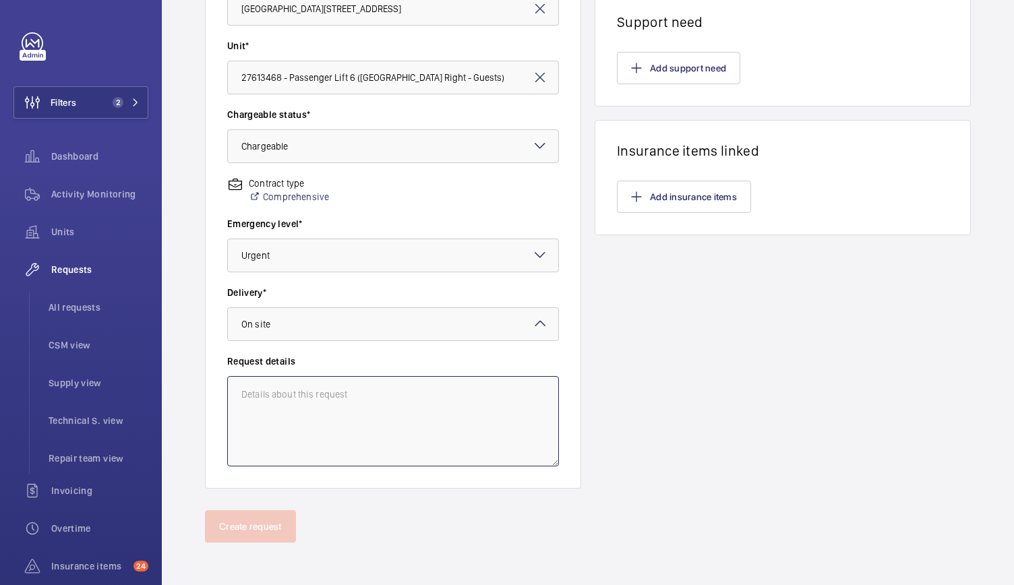
click at [270, 398] on textarea at bounding box center [393, 421] width 332 height 90
type textarea "To provide scaffolding for the removal of the divertor sheave."
click at [787, 428] on div "Line items How many labour hours are needed for this repair? What are the parts…" at bounding box center [783, 130] width 376 height 717
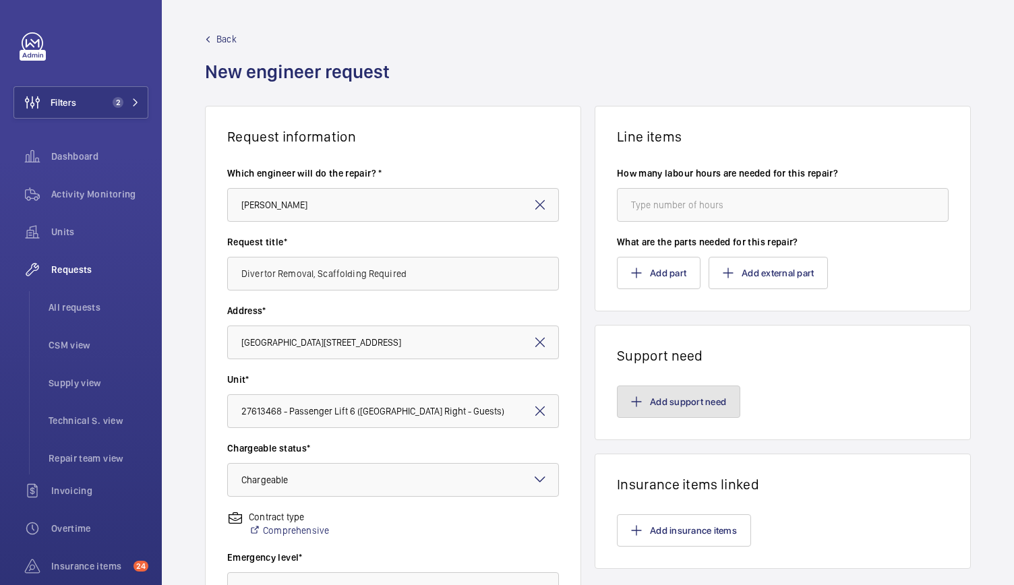
click at [637, 407] on button "Add support need" at bounding box center [678, 402] width 123 height 32
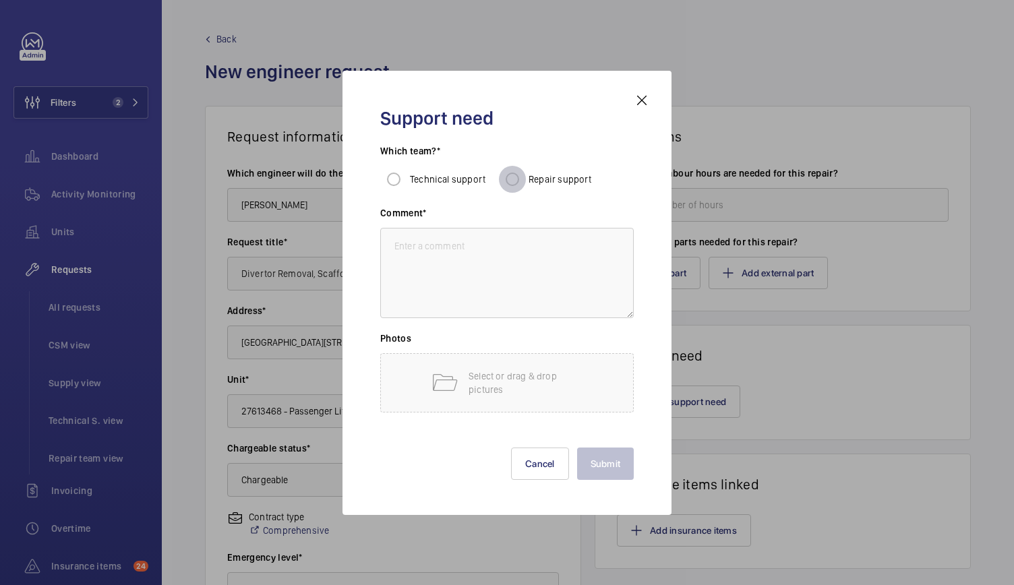
click at [515, 175] on input "Repair support" at bounding box center [512, 179] width 27 height 27
radio input "true"
click at [462, 243] on textarea at bounding box center [507, 273] width 254 height 90
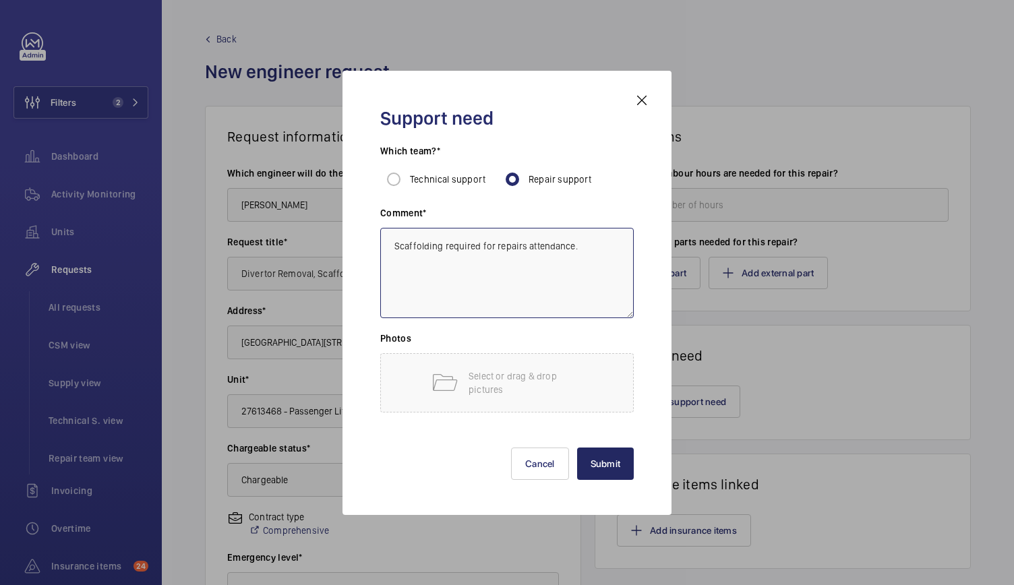
type textarea "Scaffolding required for repairs attendance."
click at [620, 461] on button "Submit" at bounding box center [605, 464] width 57 height 32
click at [632, 274] on mat-icon "button" at bounding box center [636, 273] width 11 height 11
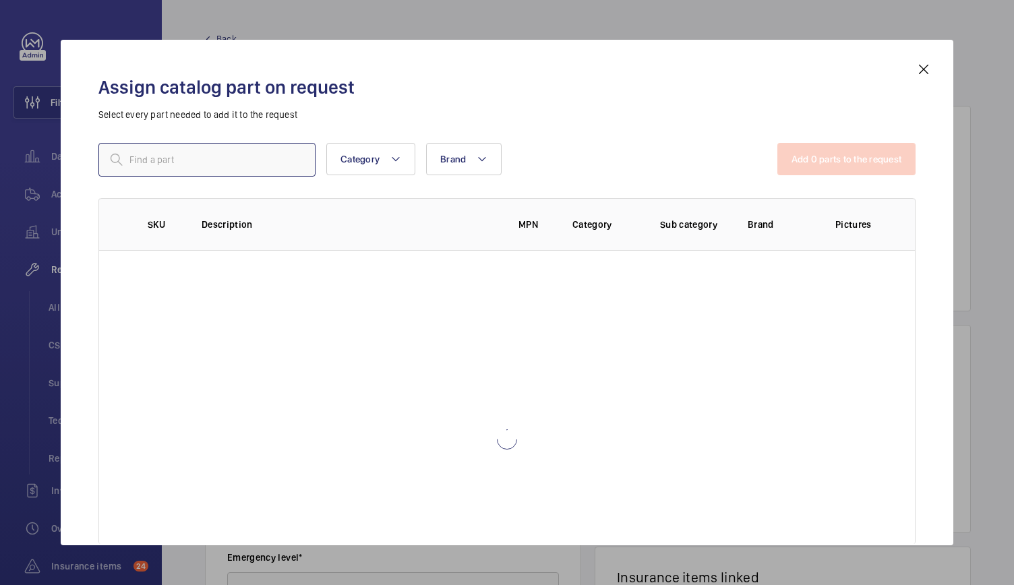
click at [211, 143] on input "text" at bounding box center [206, 160] width 217 height 34
click at [191, 153] on input "text" at bounding box center [206, 160] width 217 height 34
type input "scaffol"
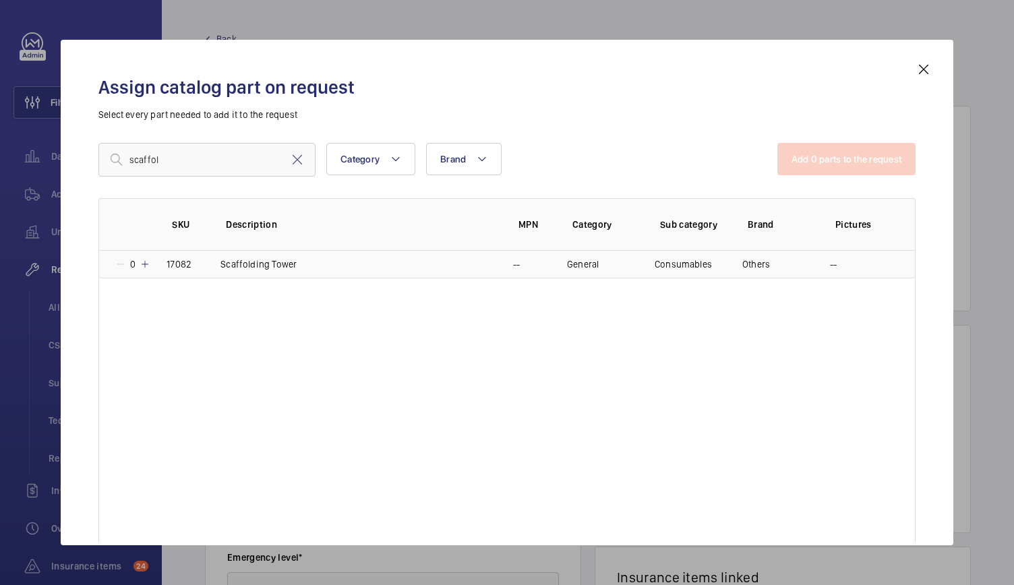
click at [148, 272] on td "0" at bounding box center [124, 265] width 51 height 28
click at [825, 144] on button "Add 1 parts to the request" at bounding box center [847, 159] width 137 height 32
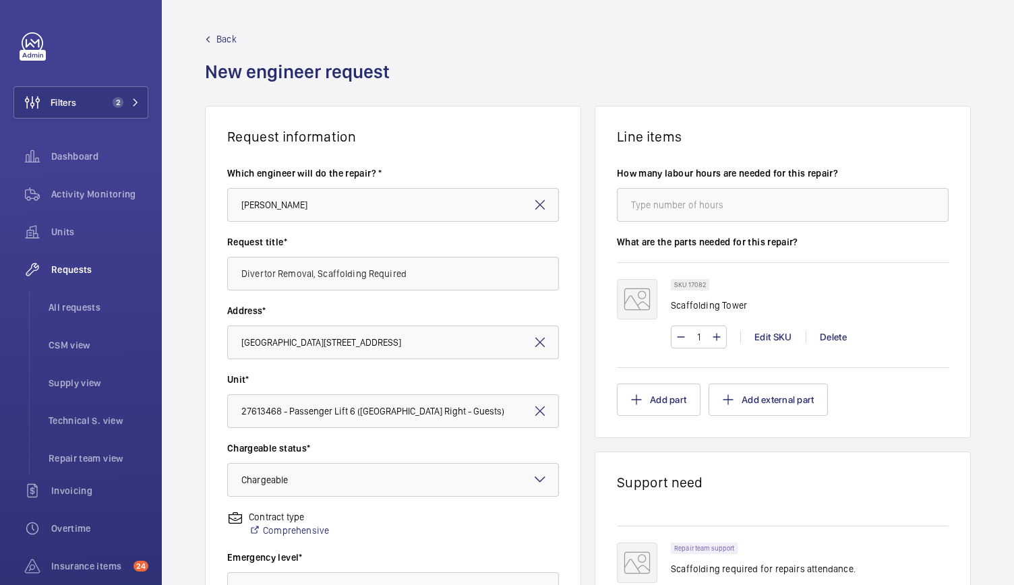
scroll to position [191, 0]
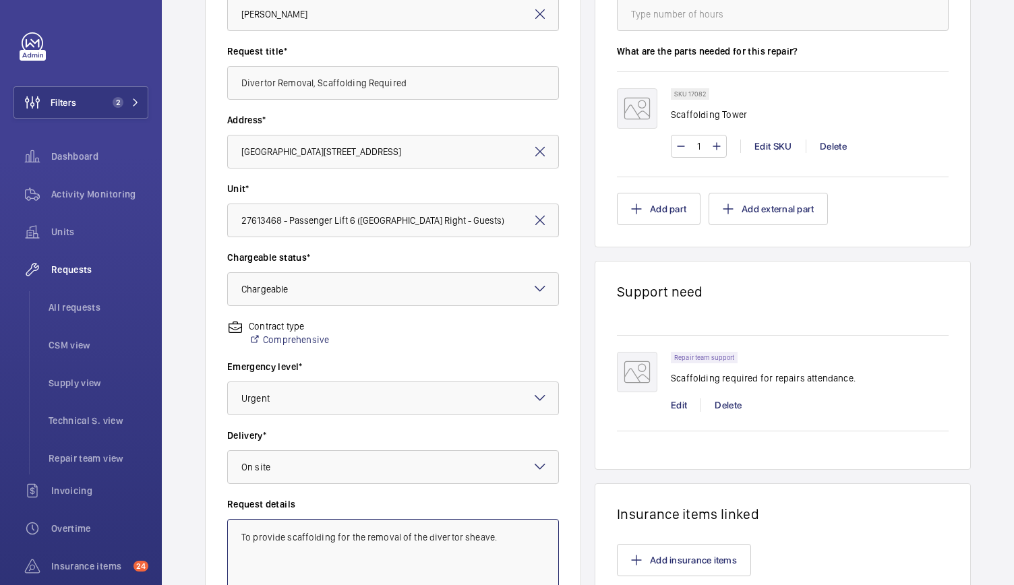
click at [251, 527] on textarea "To provide scaffolding for the removal of the divertor sheave." at bounding box center [393, 564] width 332 height 90
click at [704, 484] on wm-front-card-header "Insurance items linked" at bounding box center [782, 503] width 375 height 38
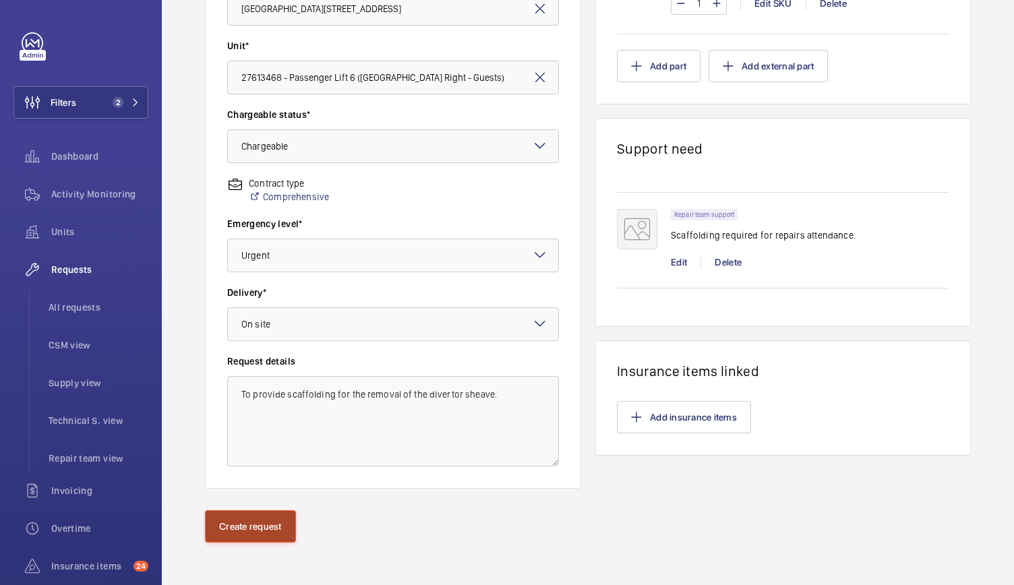
click at [256, 523] on button "Create request" at bounding box center [250, 526] width 91 height 32
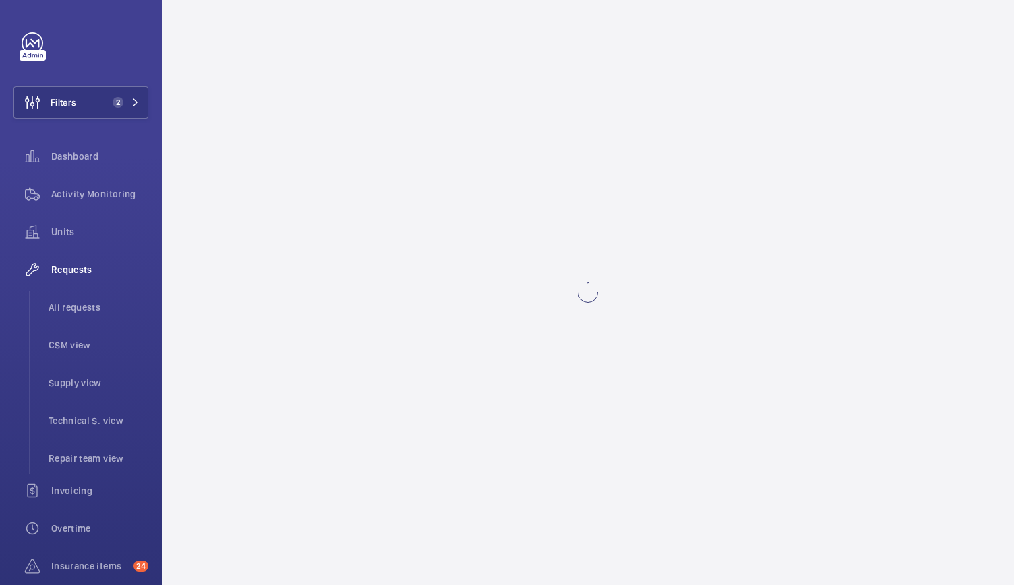
scroll to position [0, 0]
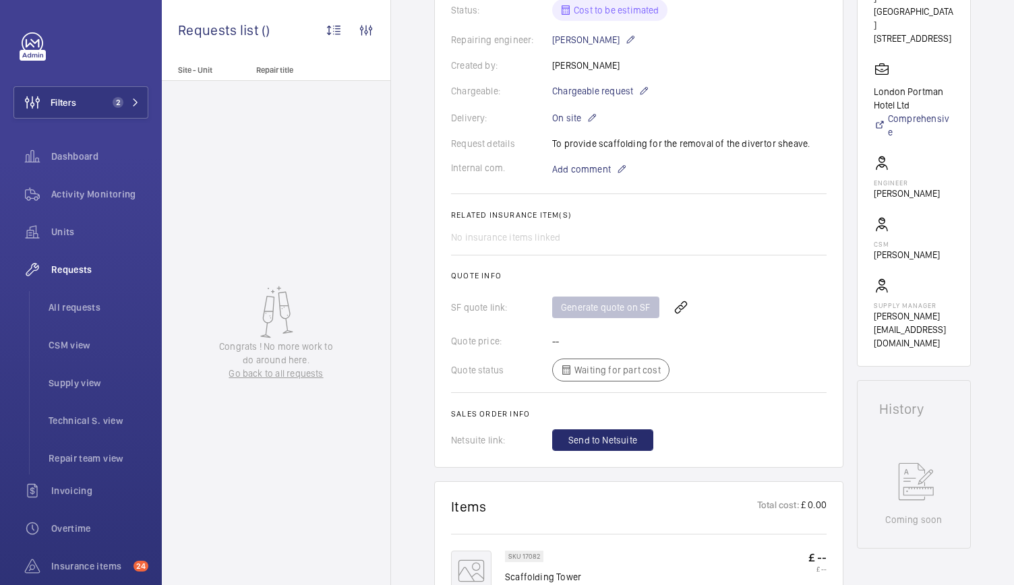
scroll to position [314, 0]
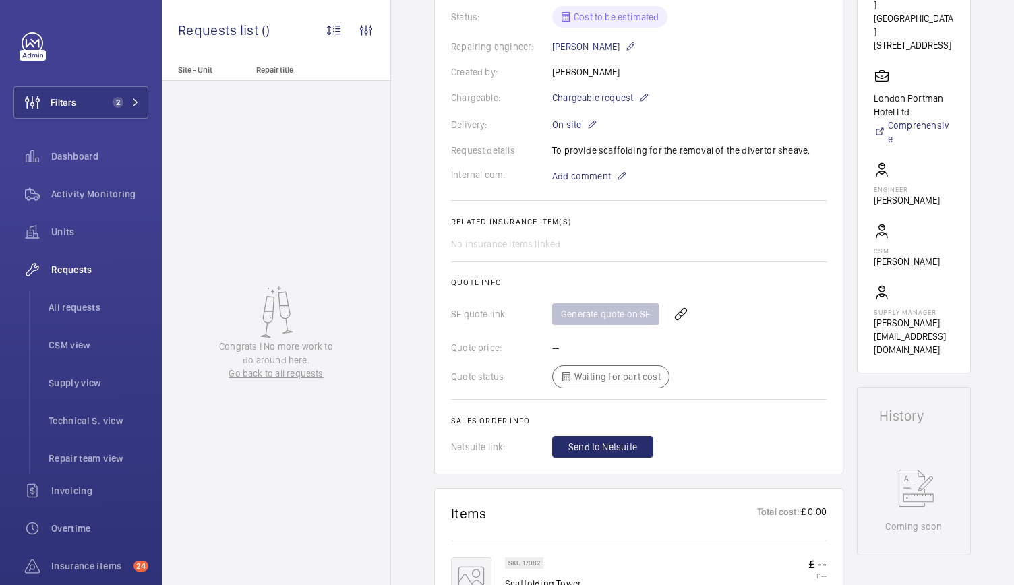
click at [599, 314] on div "Generate quote on SF" at bounding box center [689, 314] width 274 height 32
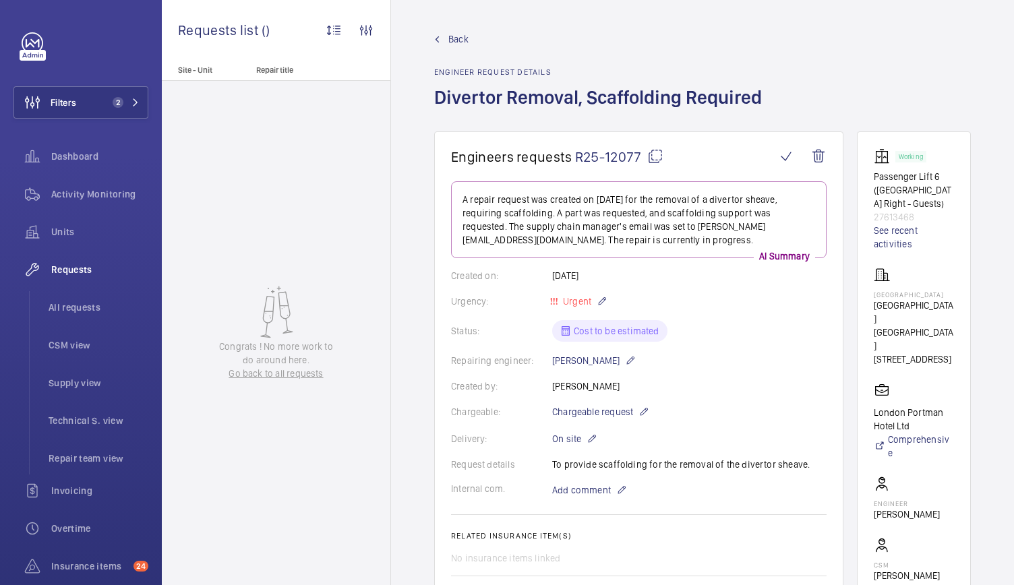
click at [604, 153] on span "R25-12077" at bounding box center [619, 156] width 88 height 17
click at [631, 162] on span "R25-12077" at bounding box center [619, 156] width 88 height 17
click at [92, 104] on button "Filters 2" at bounding box center [80, 102] width 135 height 32
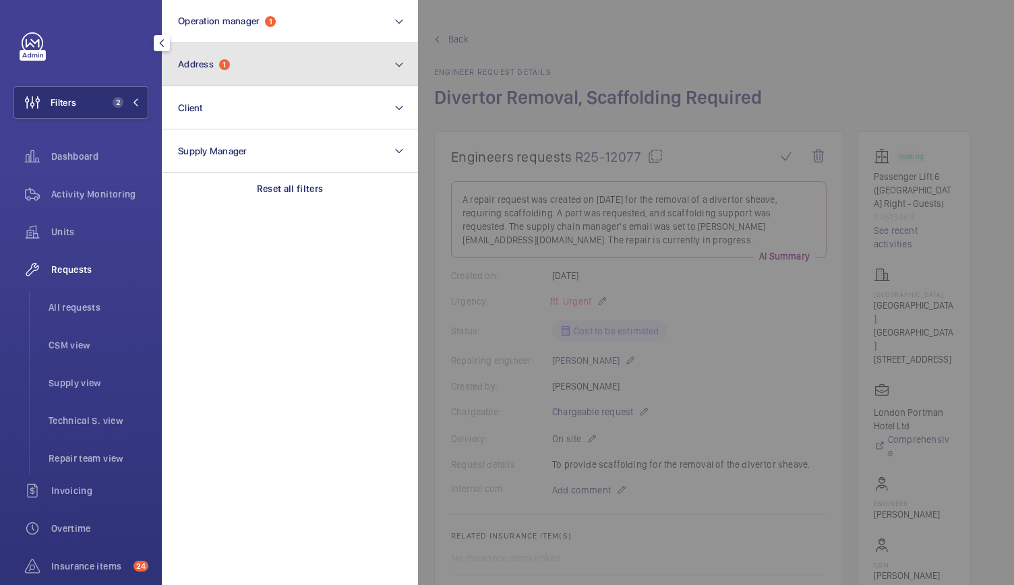
click at [218, 75] on button "Address 1" at bounding box center [290, 64] width 256 height 43
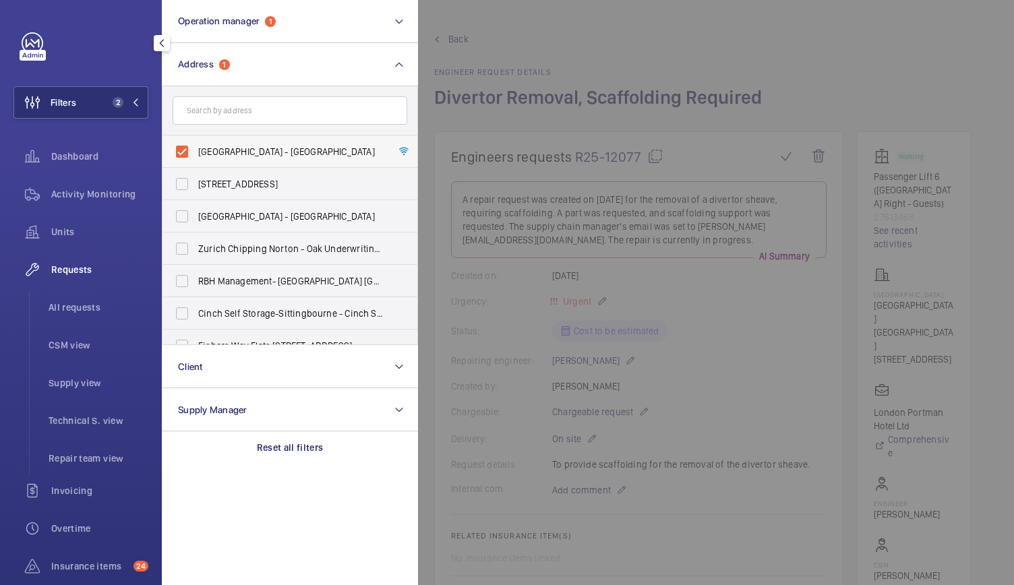
click at [179, 148] on label "Nobu Hotel - Nobu Hotel London Portman Square, LONDON W1H 7BG" at bounding box center [279, 152] width 235 height 32
click at [179, 148] on input "Nobu Hotel - Nobu Hotel London Portman Square, LONDON W1H 7BG" at bounding box center [182, 151] width 27 height 27
checkbox input "false"
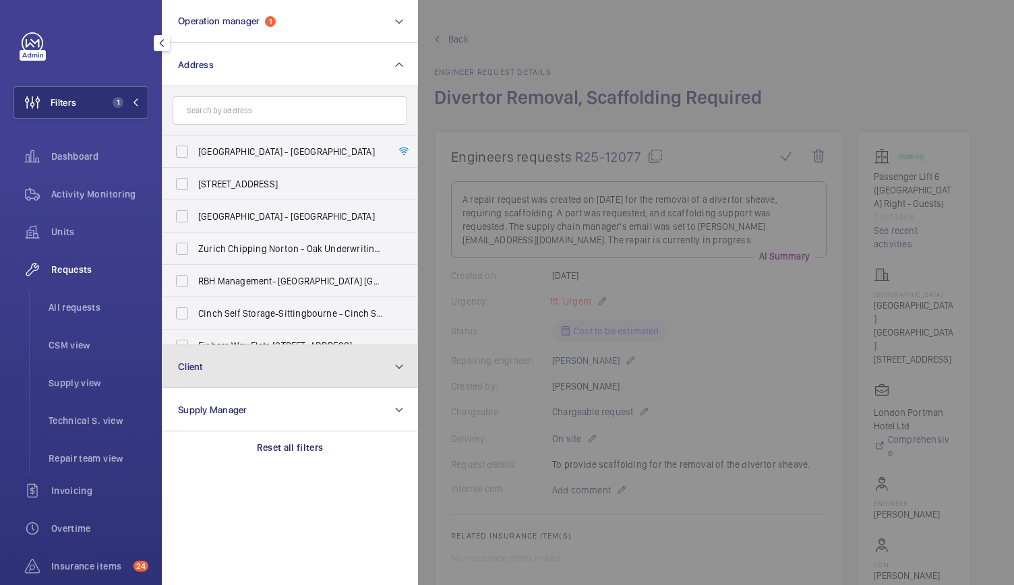
click at [189, 364] on span "Client" at bounding box center [190, 366] width 25 height 11
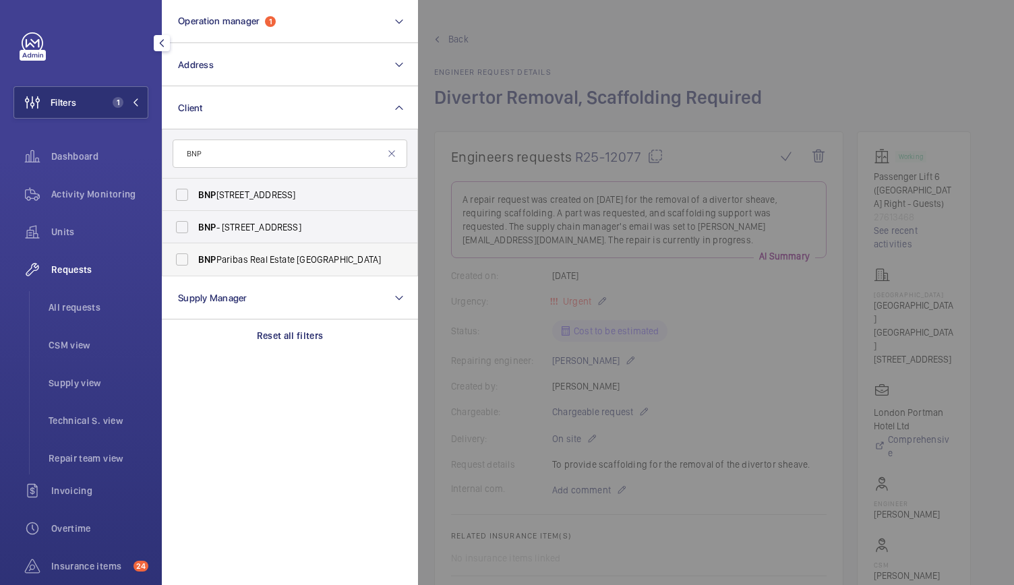
type input "BNP"
click at [227, 259] on span "BNP Paribas Real Estate UK" at bounding box center [290, 259] width 185 height 13
click at [196, 259] on input "BNP Paribas Real Estate UK" at bounding box center [182, 259] width 27 height 27
checkbox input "true"
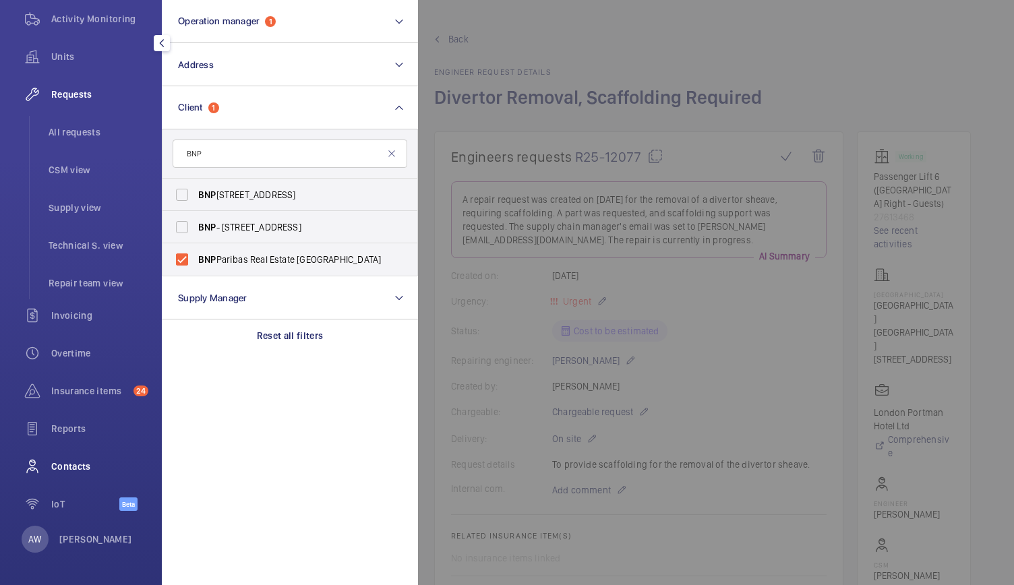
click at [61, 459] on div "Contacts" at bounding box center [80, 466] width 135 height 32
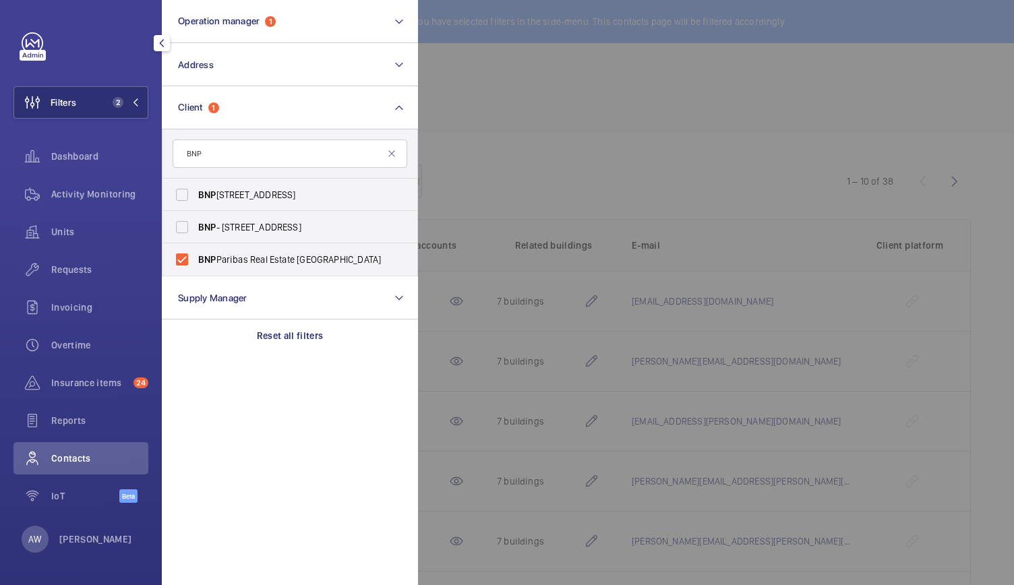
click at [519, 226] on div at bounding box center [925, 292] width 1014 height 585
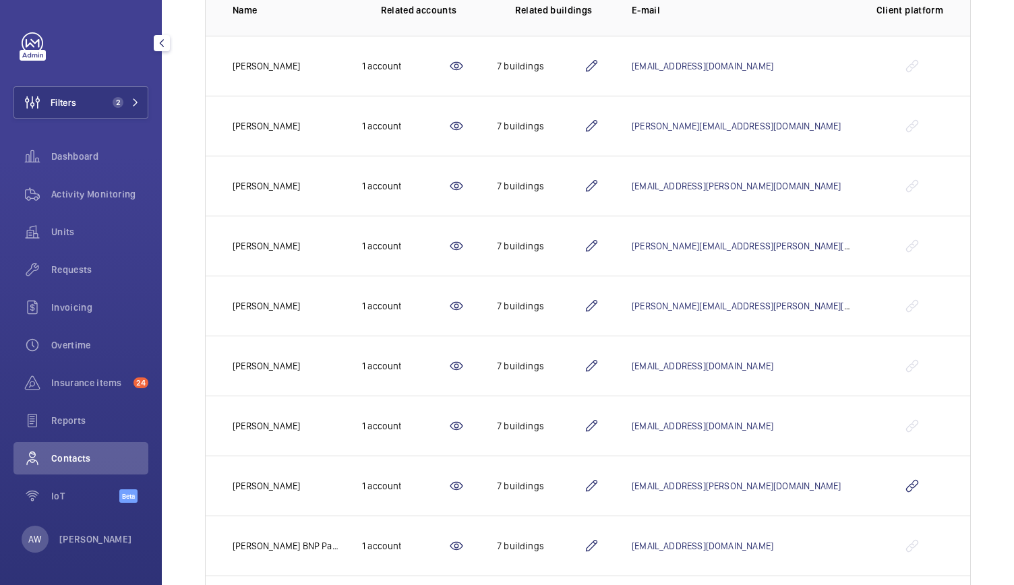
scroll to position [316, 0]
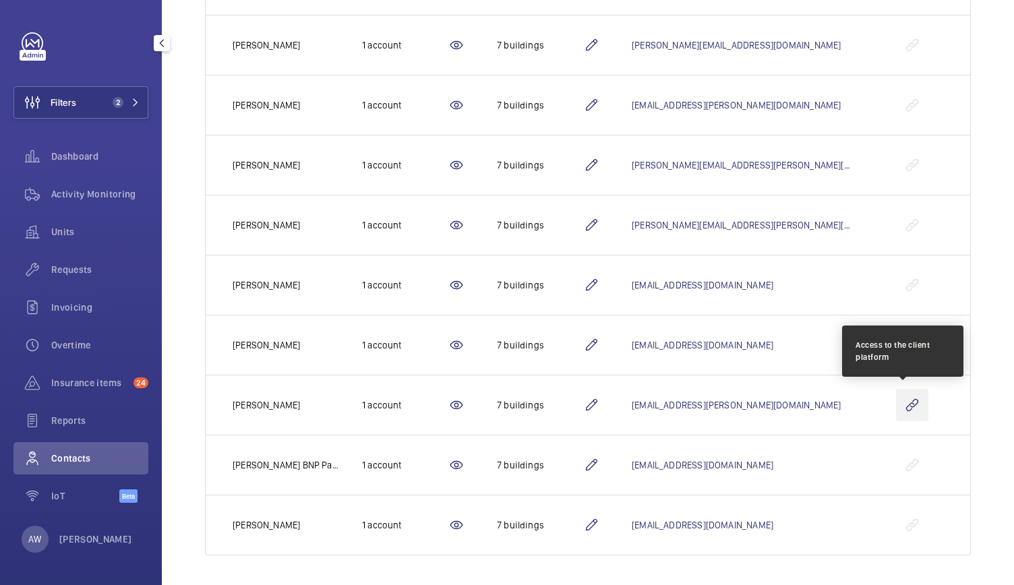
click at [907, 404] on wm-front-icon-button at bounding box center [912, 405] width 32 height 32
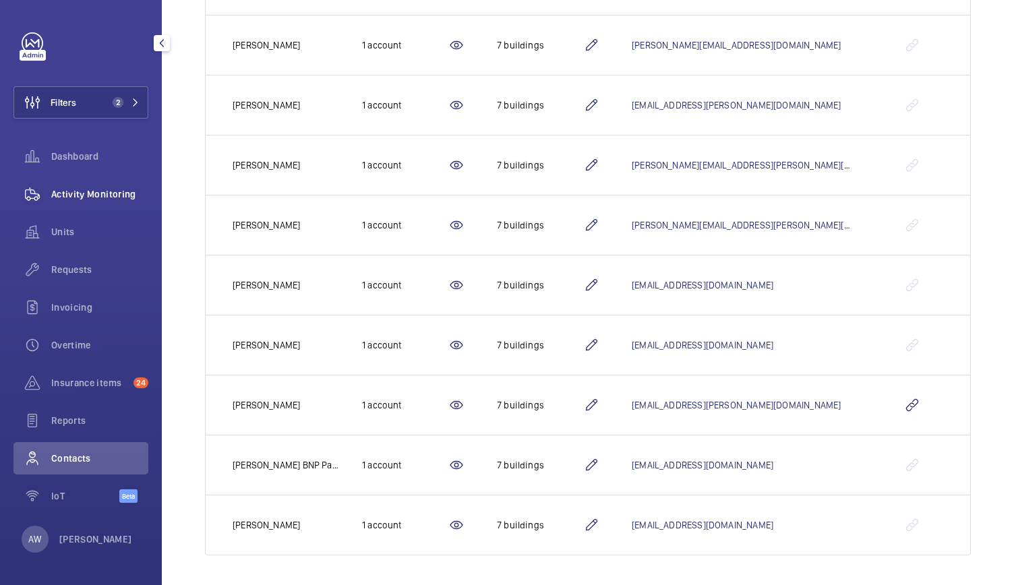
click at [86, 188] on span "Activity Monitoring" at bounding box center [99, 193] width 97 height 13
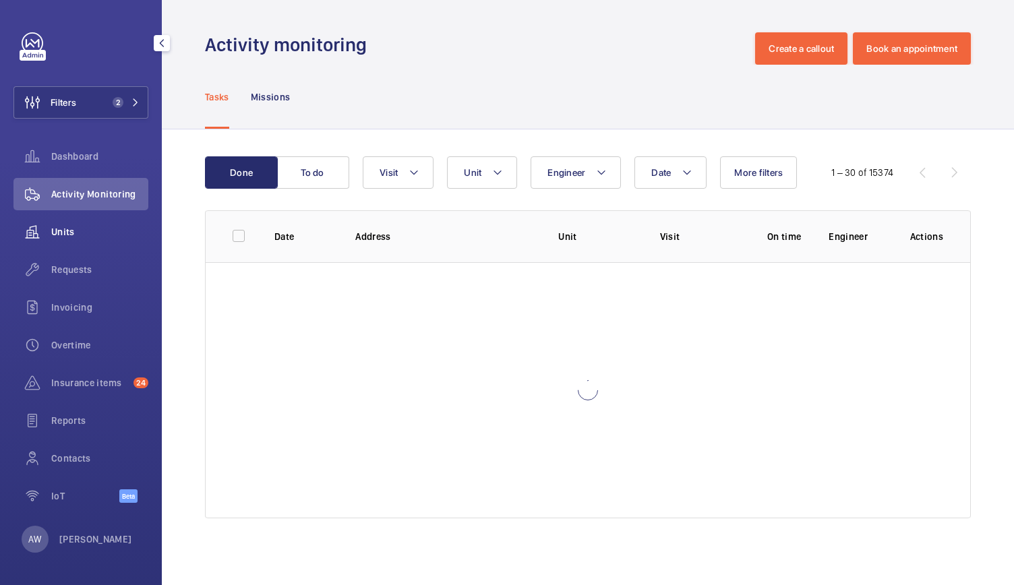
click at [63, 227] on span "Units" at bounding box center [99, 231] width 97 height 13
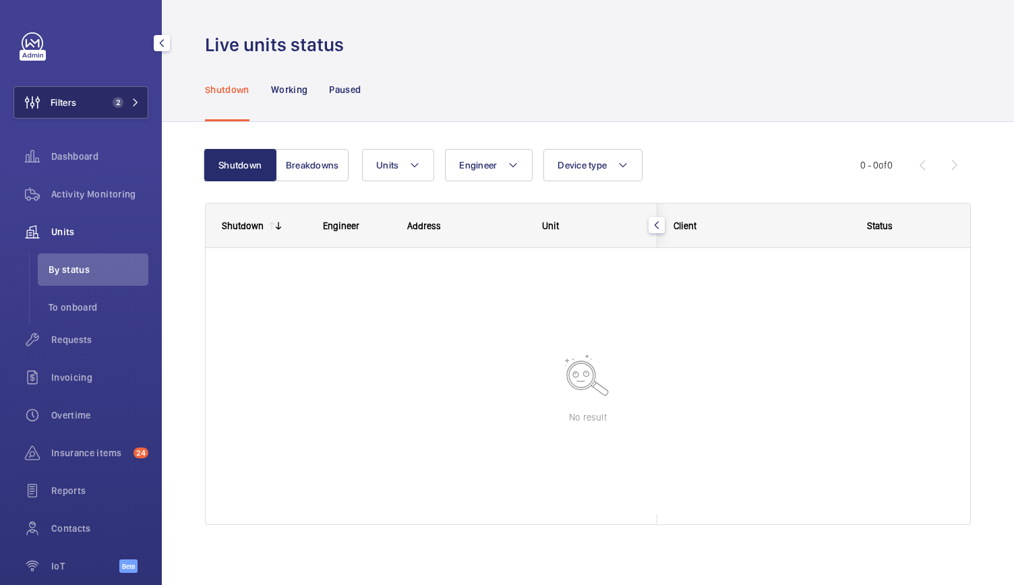
click at [55, 90] on span "Filters" at bounding box center [45, 102] width 62 height 32
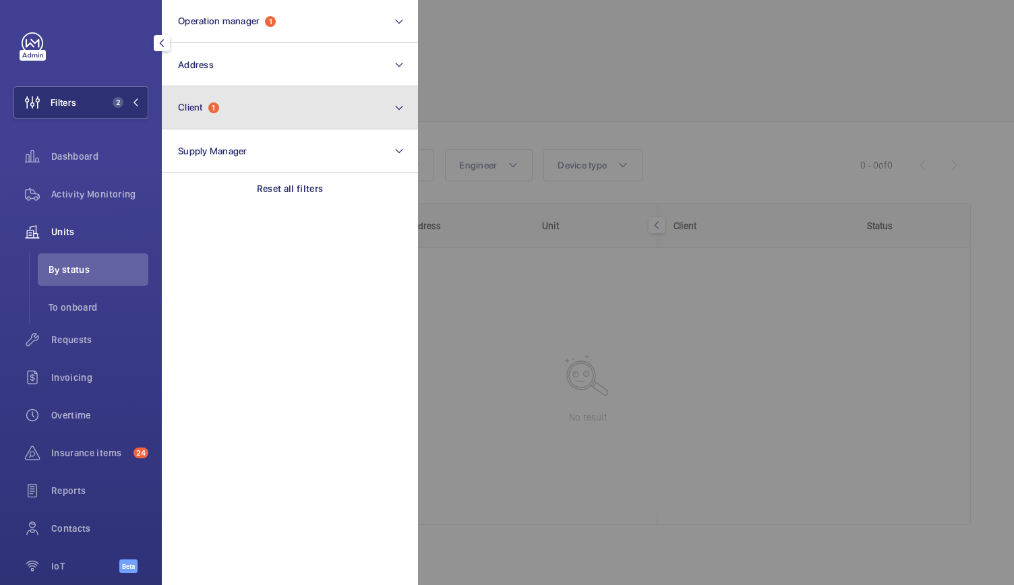
click at [173, 109] on button "Client 1" at bounding box center [290, 107] width 256 height 43
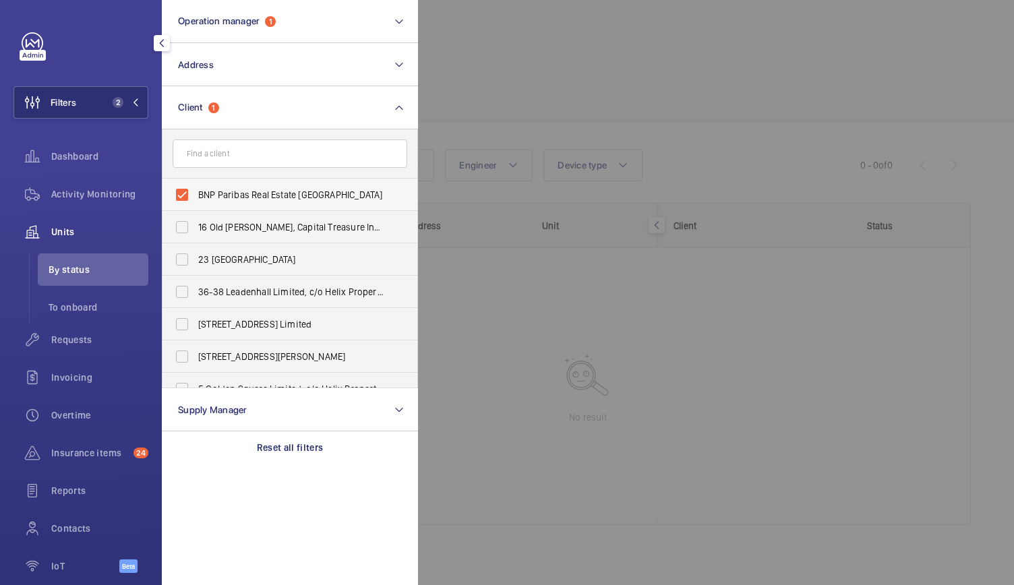
click at [182, 195] on label "BNP Paribas Real Estate UK" at bounding box center [279, 195] width 235 height 32
click at [182, 195] on input "BNP Paribas Real Estate UK" at bounding box center [182, 194] width 27 height 27
checkbox input "false"
click at [582, 84] on div at bounding box center [925, 292] width 1014 height 585
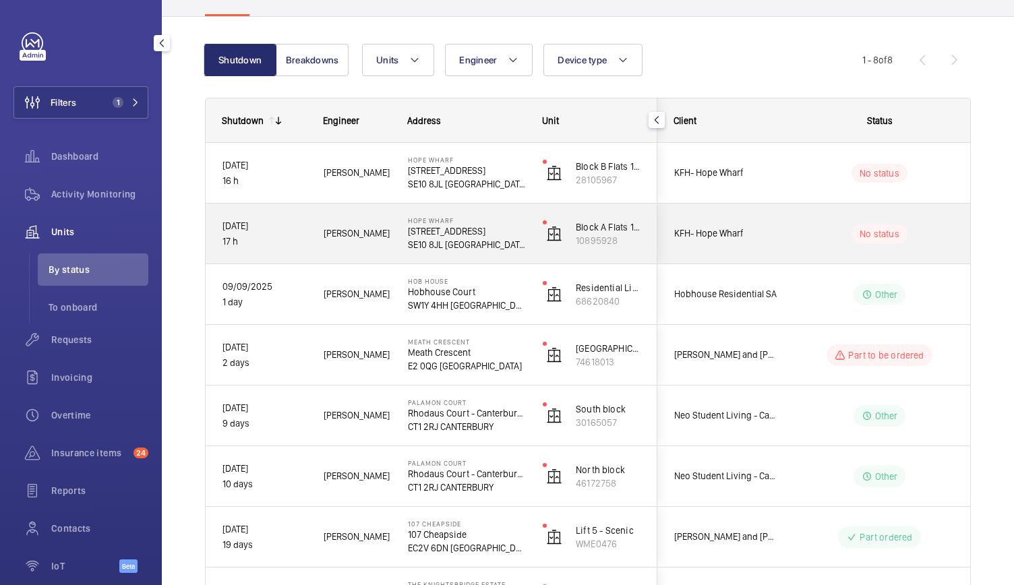
scroll to position [122, 0]
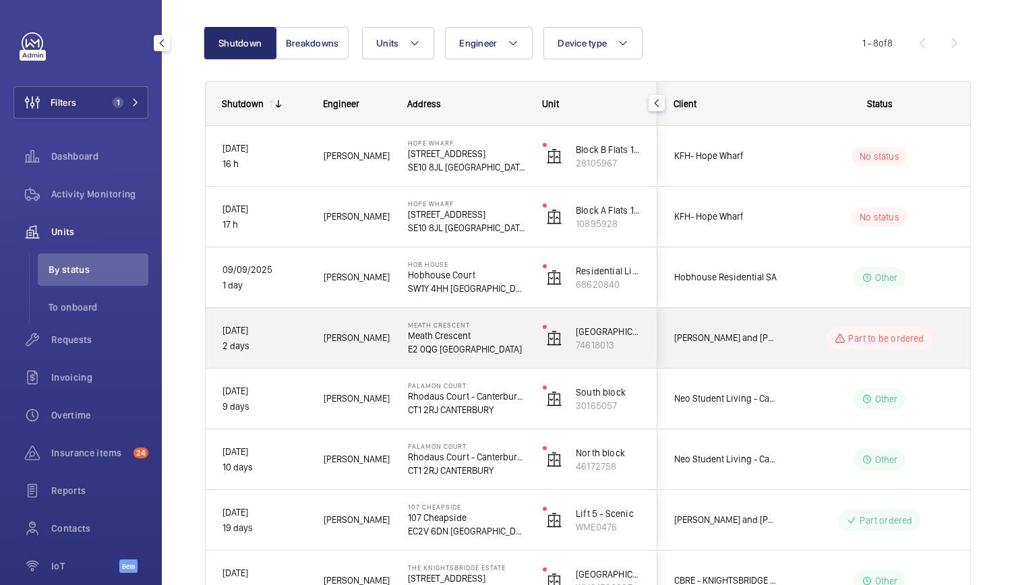
click at [519, 364] on div "Meath Crescent Meath Crescent E2 0QG LONDON" at bounding box center [459, 338] width 134 height 61
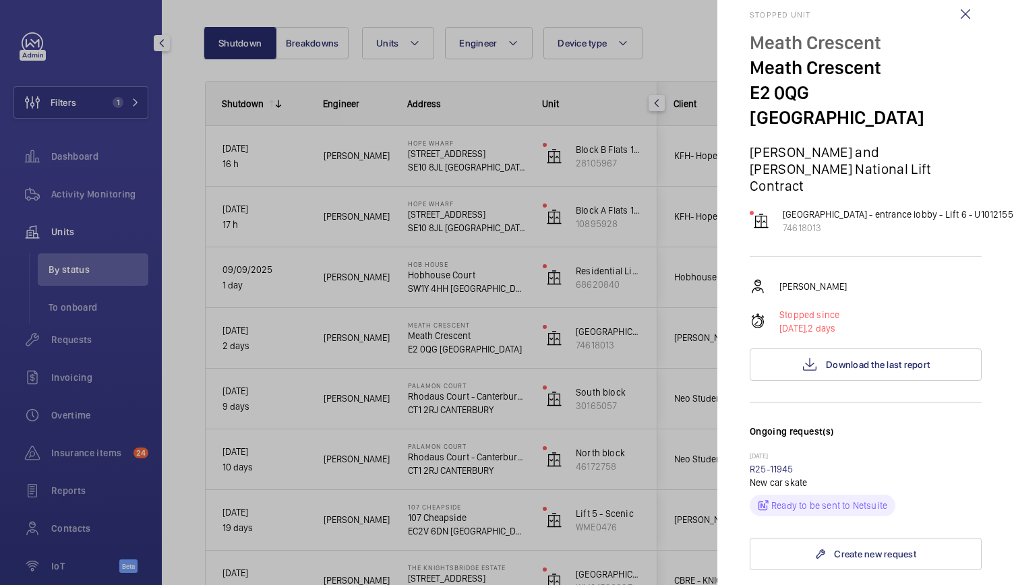
scroll to position [22, 0]
click at [514, 289] on div at bounding box center [507, 292] width 1014 height 585
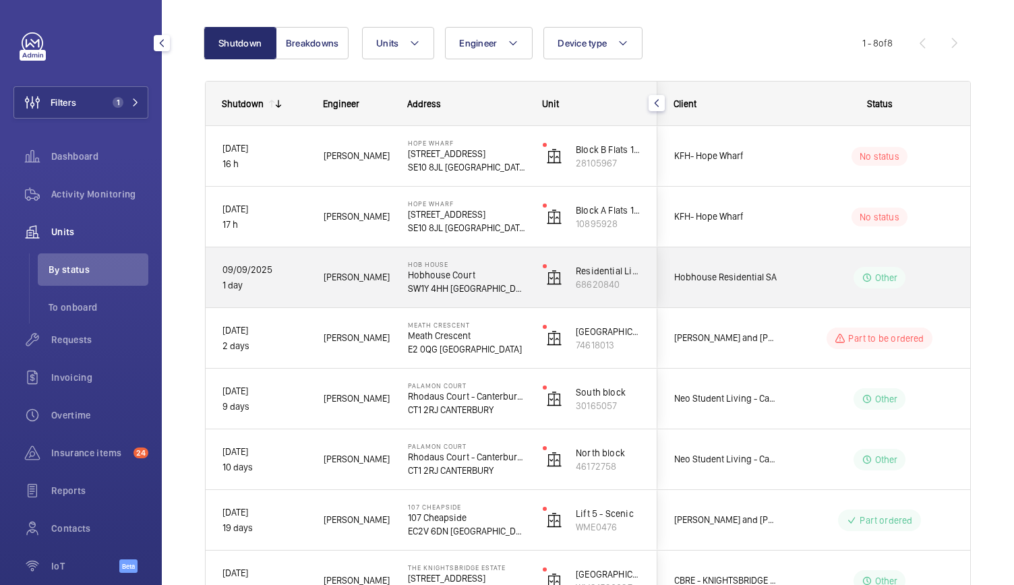
scroll to position [0, 0]
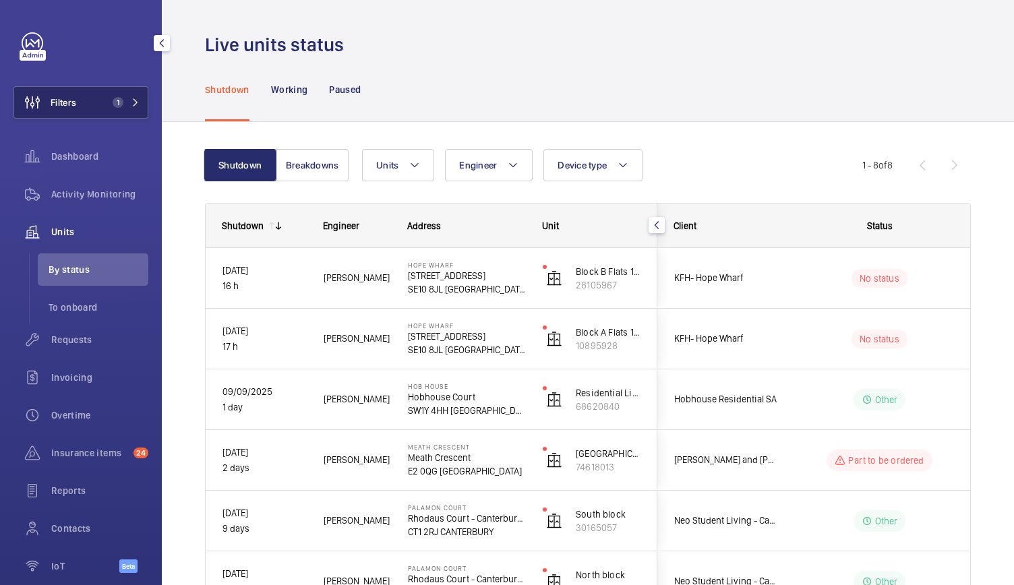
click at [95, 100] on button "Filters 1" at bounding box center [80, 102] width 135 height 32
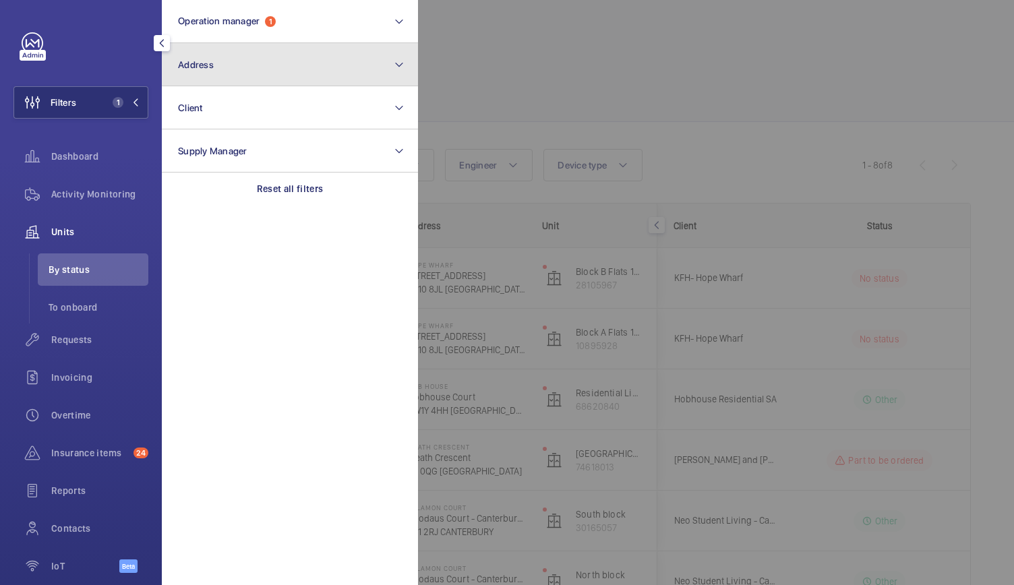
click at [220, 77] on button "Address" at bounding box center [290, 64] width 256 height 43
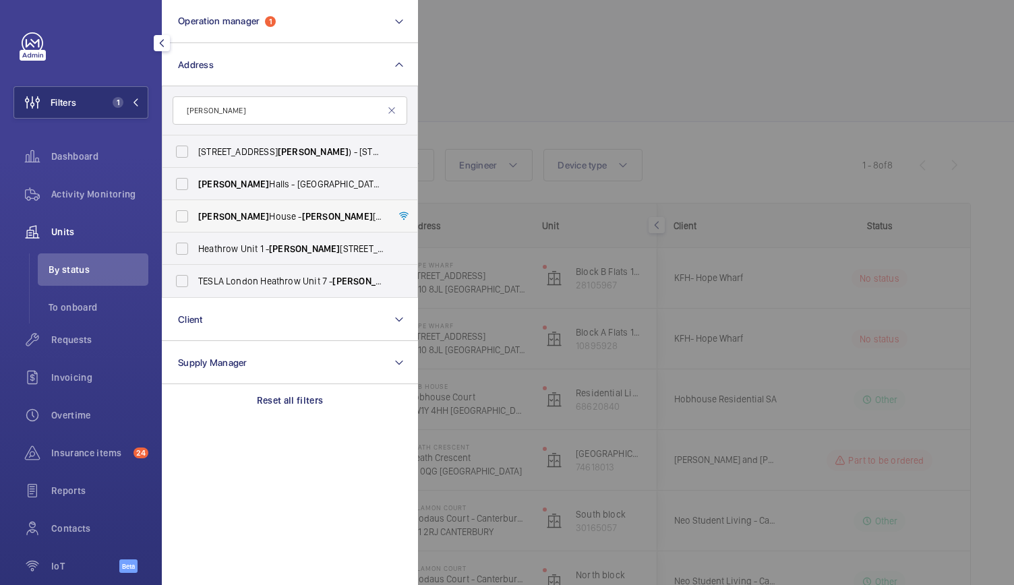
type input "HORTON"
click at [238, 219] on span "Horton House - Horton House, LONDON SW8 1PT" at bounding box center [290, 216] width 185 height 13
click at [196, 219] on input "Horton House - Horton House, LONDON SW8 1PT" at bounding box center [182, 216] width 27 height 27
checkbox input "true"
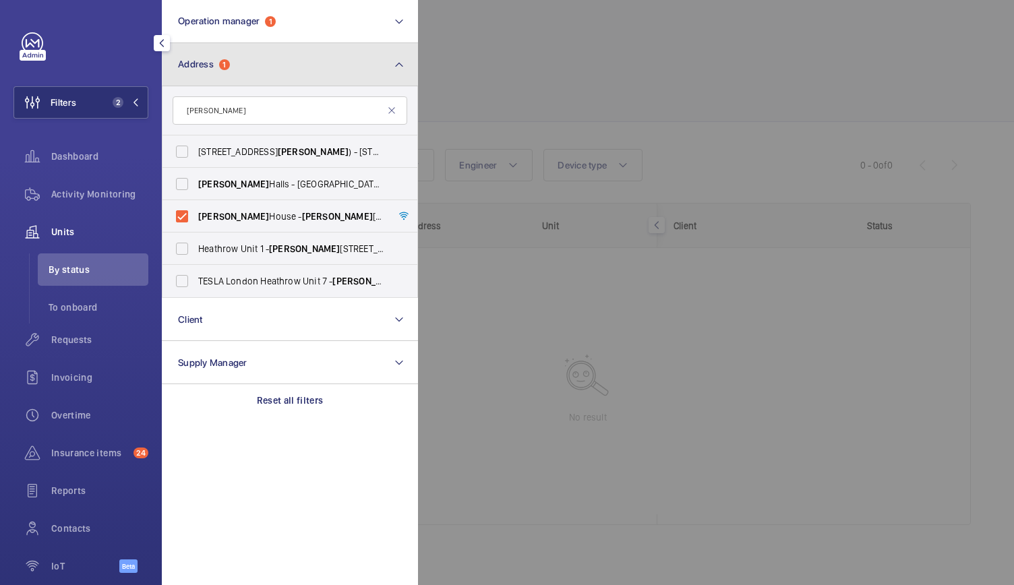
click at [216, 49] on button "Address 1" at bounding box center [290, 64] width 256 height 43
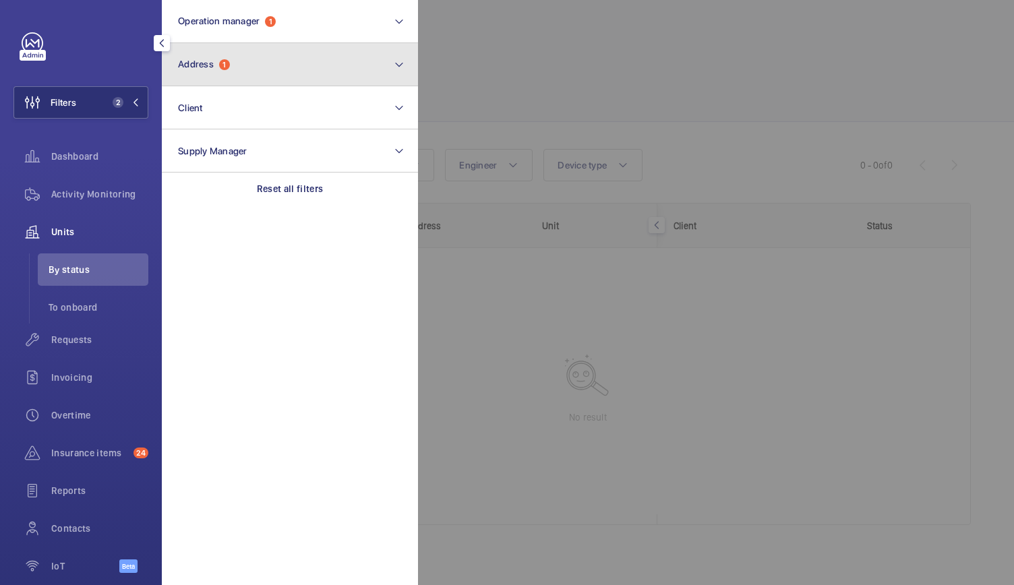
click at [216, 49] on button "Address 1" at bounding box center [290, 64] width 256 height 43
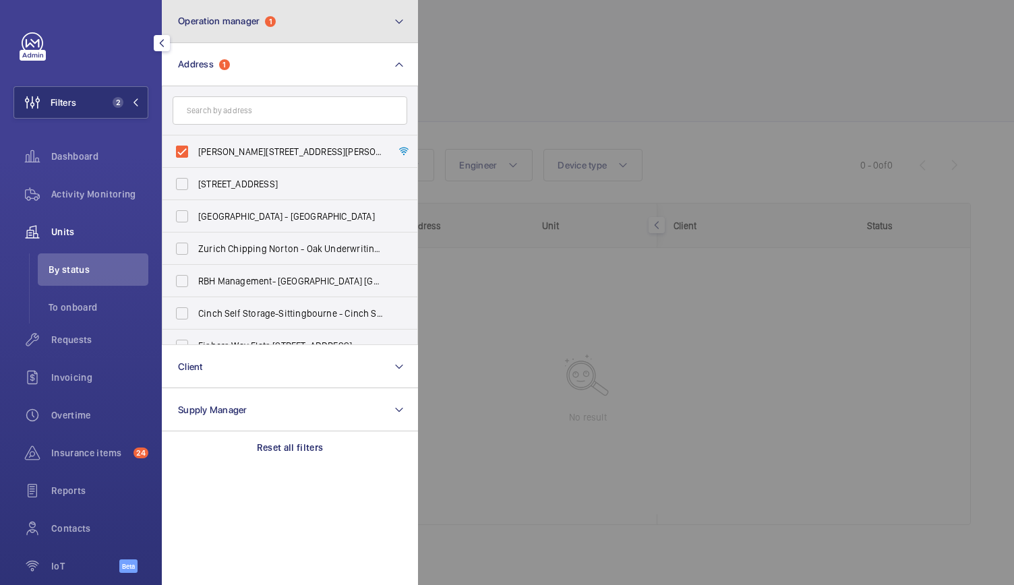
click at [222, 37] on button "Operation manager 1" at bounding box center [290, 21] width 256 height 43
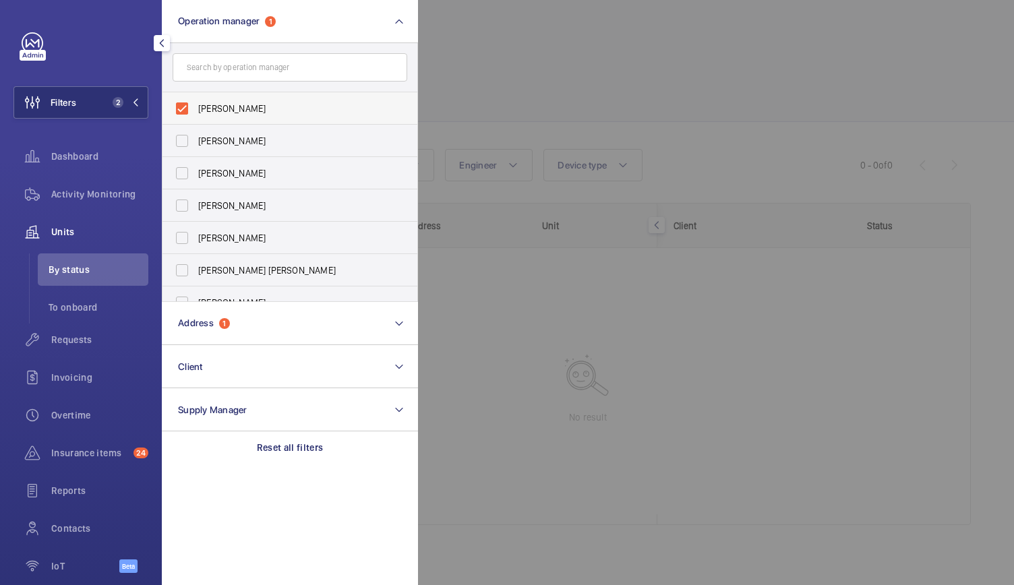
click at [187, 106] on label "[PERSON_NAME]" at bounding box center [279, 108] width 235 height 32
click at [187, 106] on input "[PERSON_NAME]" at bounding box center [182, 108] width 27 height 27
checkbox input "false"
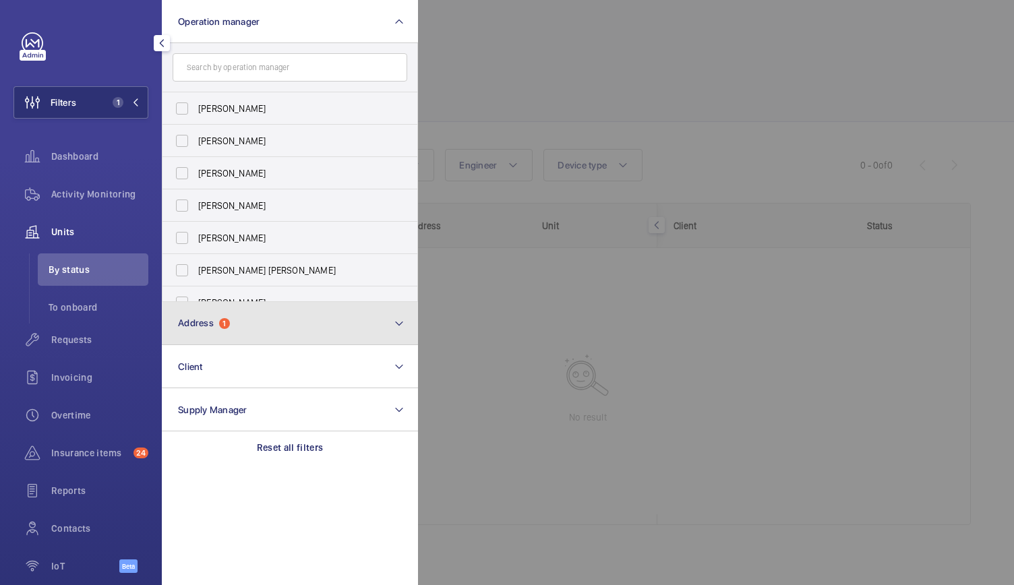
click at [216, 330] on button "Address 1" at bounding box center [290, 323] width 256 height 43
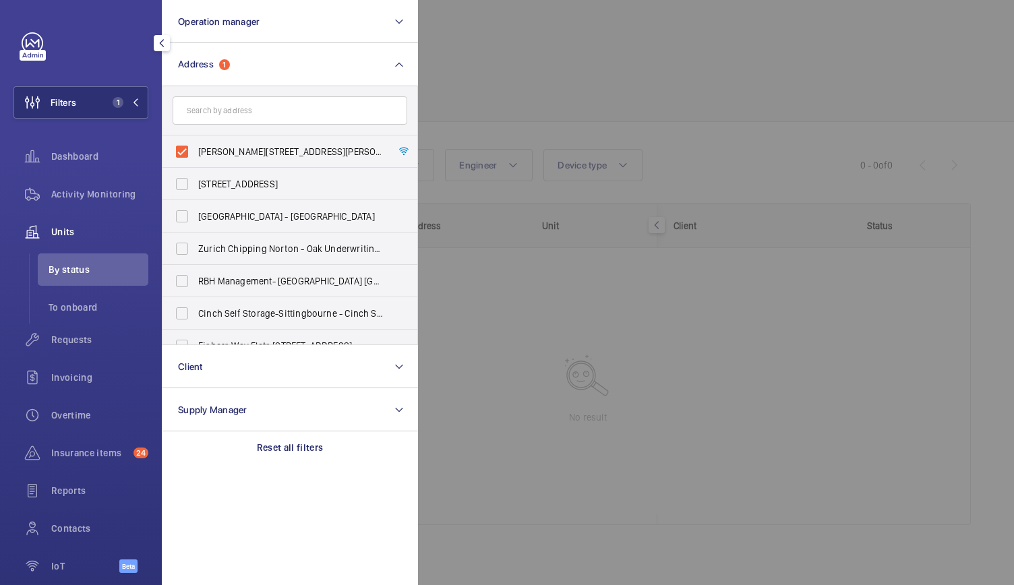
drag, startPoint x: 185, startPoint y: 149, endPoint x: 192, endPoint y: 118, distance: 31.9
click at [192, 118] on div "Horton House - Horton House, LONDON SW8 1PT 57 Clerkenwell Road - 57 Clerkenwel…" at bounding box center [290, 215] width 256 height 259
click at [516, 71] on div at bounding box center [925, 292] width 1014 height 585
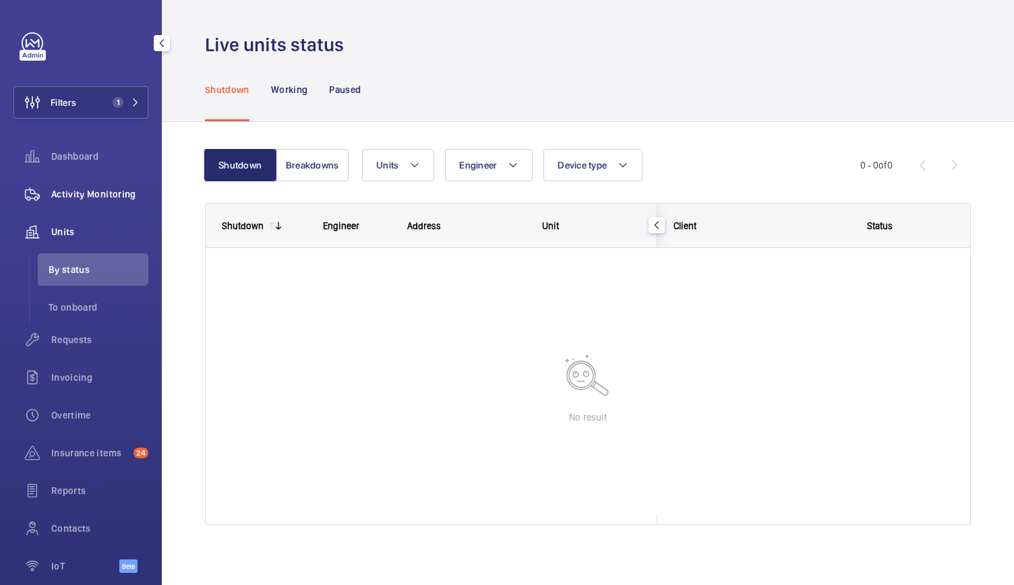
click at [96, 202] on div "Activity Monitoring" at bounding box center [80, 194] width 135 height 32
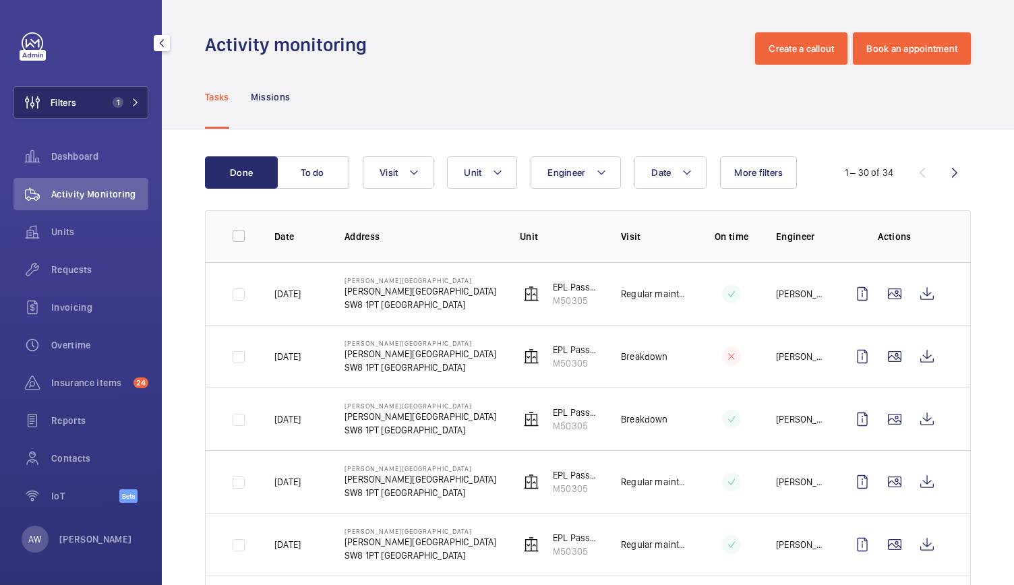
click at [141, 110] on button "Filters 1" at bounding box center [80, 102] width 135 height 32
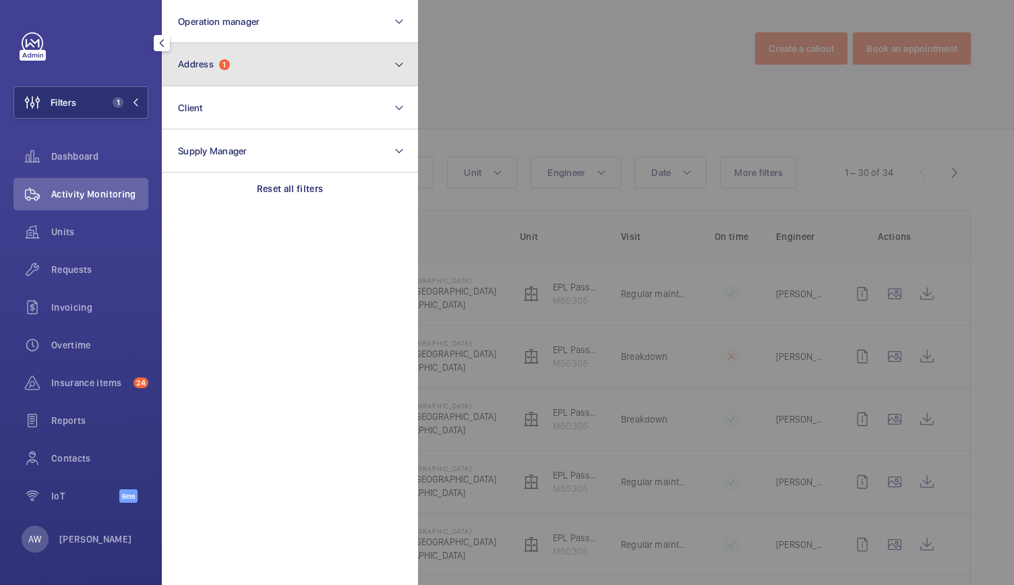
click at [228, 82] on button "Address 1" at bounding box center [290, 64] width 256 height 43
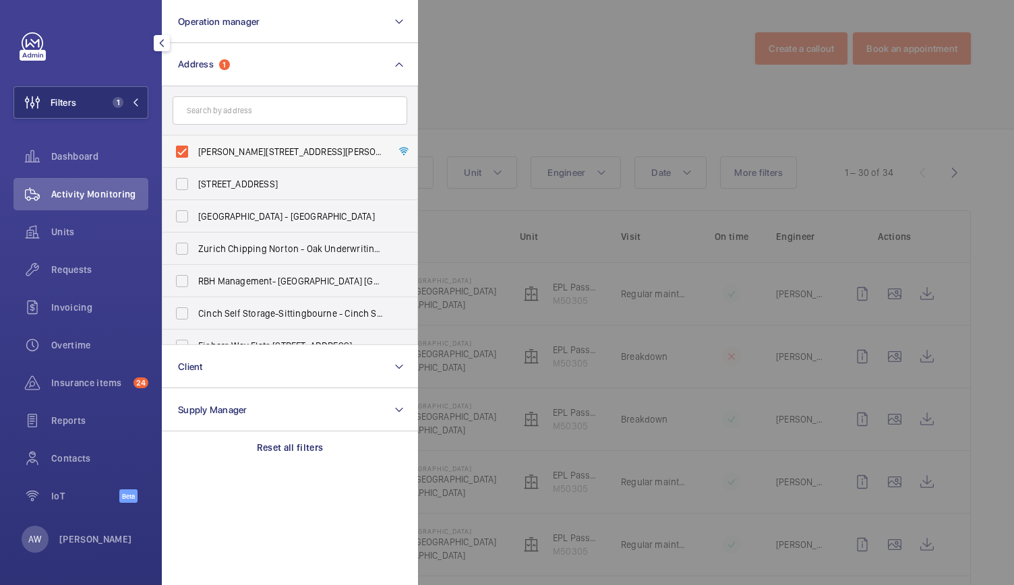
click at [189, 150] on label "Horton House - Horton House, LONDON SW8 1PT" at bounding box center [279, 152] width 235 height 32
click at [189, 150] on input "Horton House - Horton House, LONDON SW8 1PT" at bounding box center [182, 151] width 27 height 27
checkbox input "false"
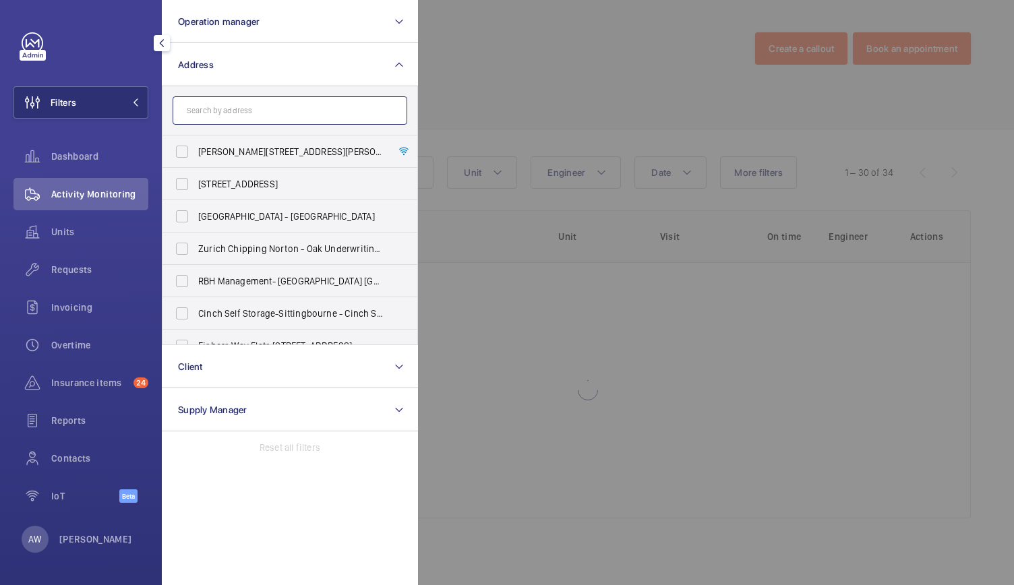
click at [197, 119] on input "text" at bounding box center [290, 110] width 235 height 28
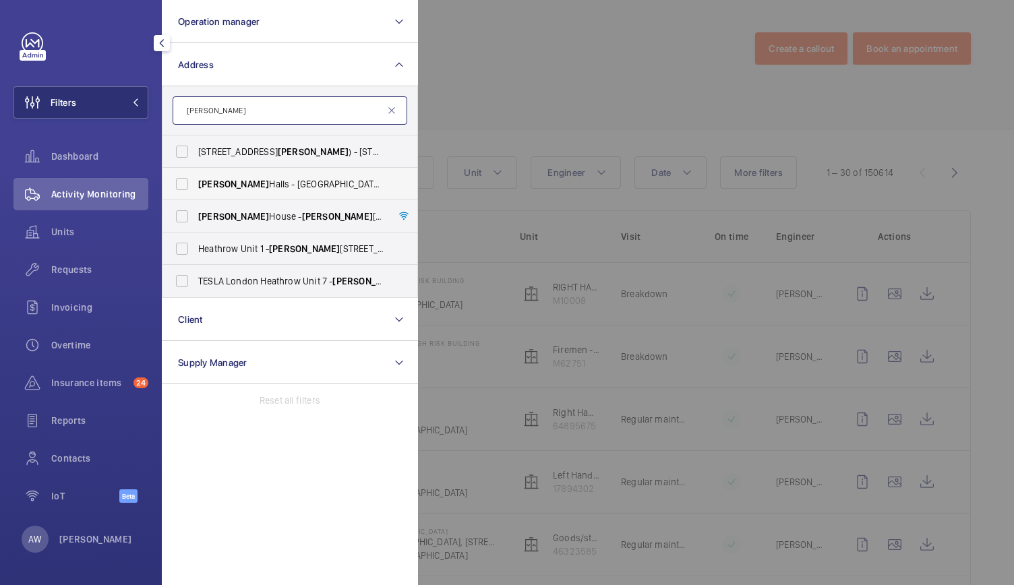
type input "HORTON"
click at [266, 181] on span "Horton Halls - Saint George's Grove, LONDON SW17 0BD" at bounding box center [290, 183] width 185 height 13
click at [196, 181] on input "Horton Halls - Saint George's Grove, LONDON SW17 0BD" at bounding box center [182, 184] width 27 height 27
checkbox input "true"
click at [554, 101] on div at bounding box center [925, 292] width 1014 height 585
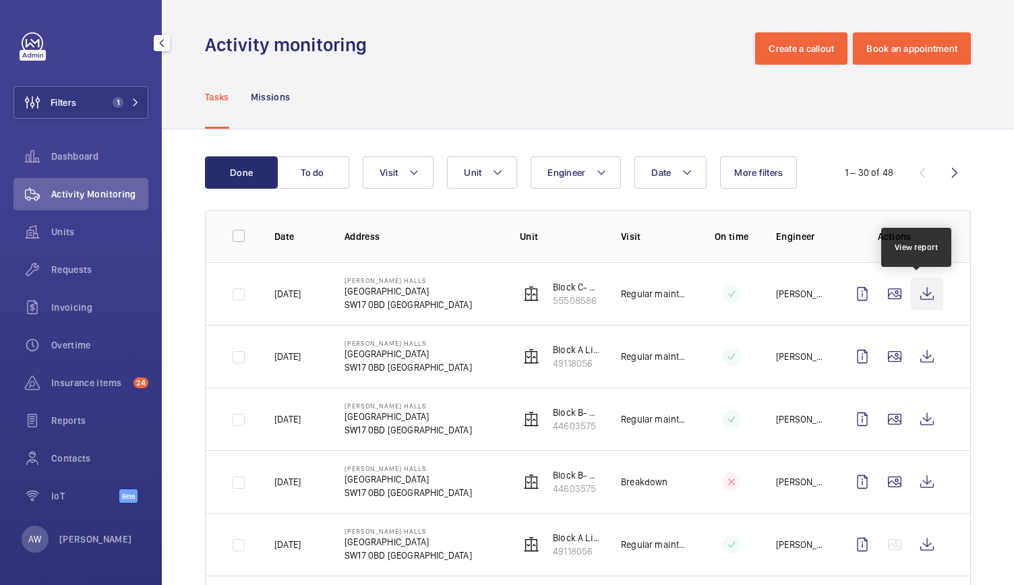
click at [921, 293] on wm-front-icon-button at bounding box center [927, 294] width 32 height 32
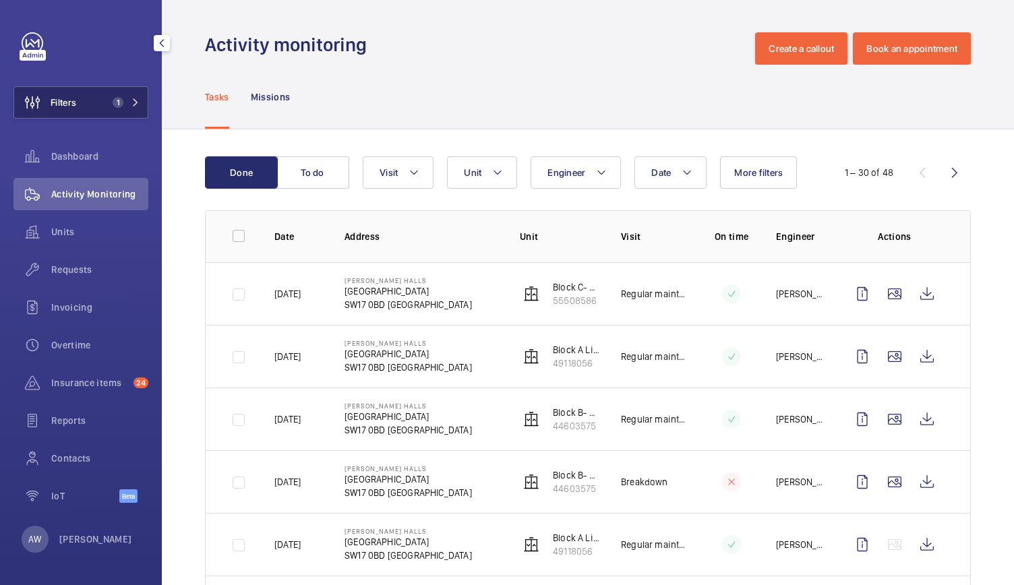
click at [113, 92] on button "Filters 1" at bounding box center [80, 102] width 135 height 32
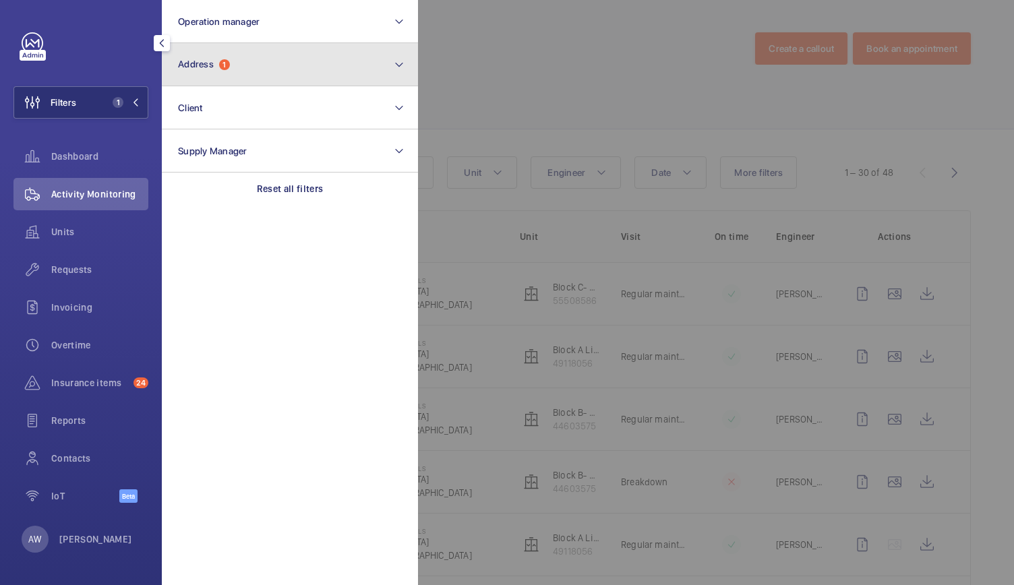
click at [205, 61] on span "Address" at bounding box center [196, 64] width 36 height 11
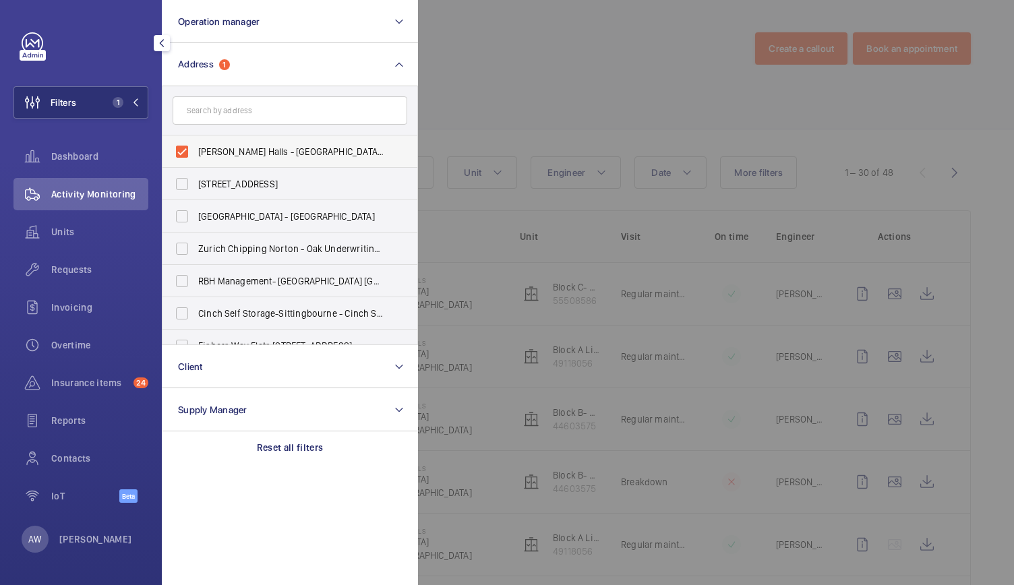
click at [177, 154] on label "Horton Halls - Saint George's Grove, LONDON SW17 0BD" at bounding box center [279, 152] width 235 height 32
click at [177, 154] on input "Horton Halls - Saint George's Grove, LONDON SW17 0BD" at bounding box center [182, 151] width 27 height 27
checkbox input "false"
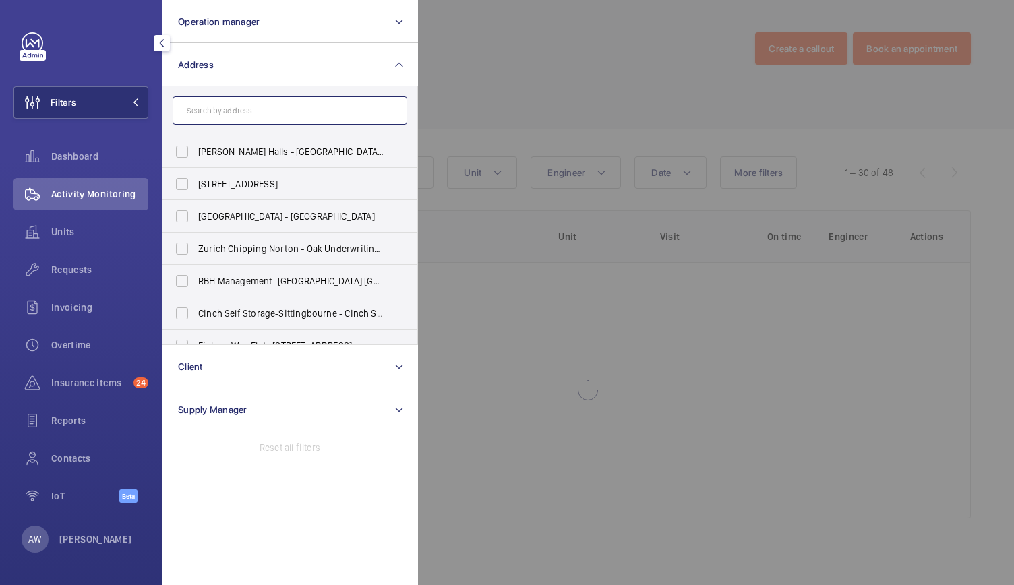
click at [201, 108] on input "text" at bounding box center [290, 110] width 235 height 28
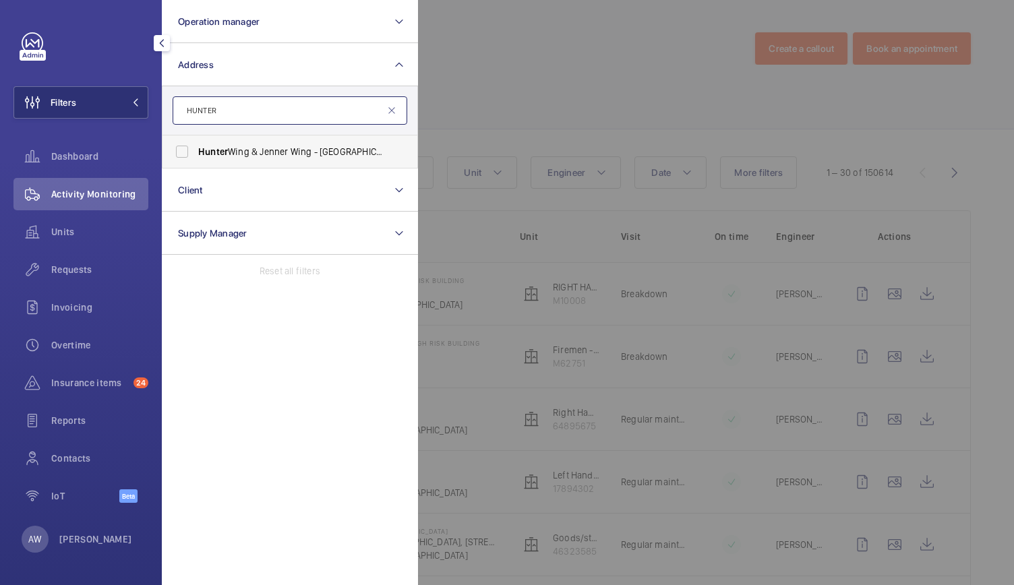
type input "HUNTER"
click at [220, 167] on label "Hunter Wing & Jenner Wing - St George's Hospital, LONDON SW17 0QT" at bounding box center [279, 152] width 235 height 32
click at [196, 165] on input "Hunter Wing & Jenner Wing - St George's Hospital, LONDON SW17 0QT" at bounding box center [182, 151] width 27 height 27
checkbox input "true"
click at [481, 71] on div at bounding box center [925, 292] width 1014 height 585
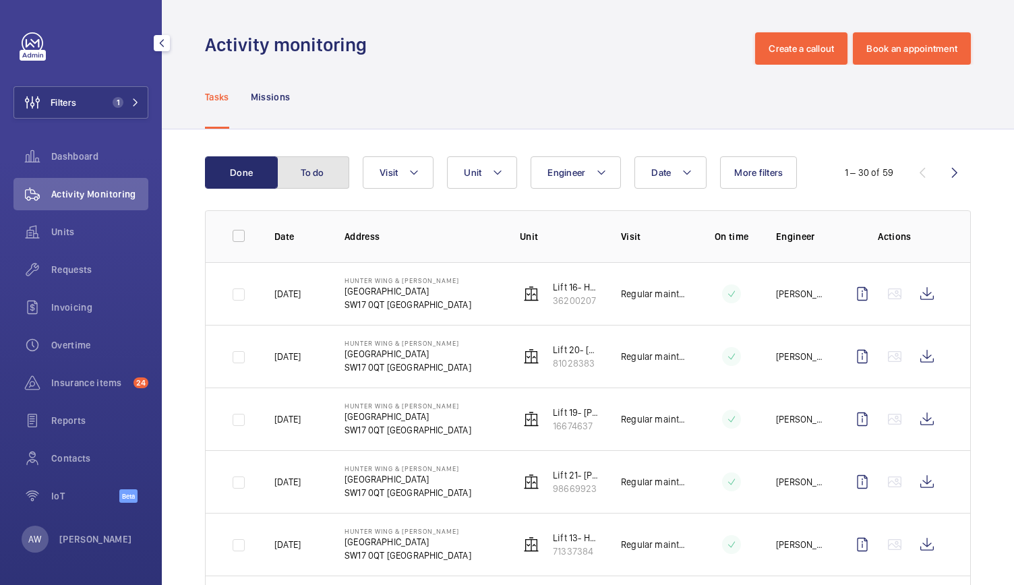
click at [291, 169] on button "To do" at bounding box center [312, 172] width 73 height 32
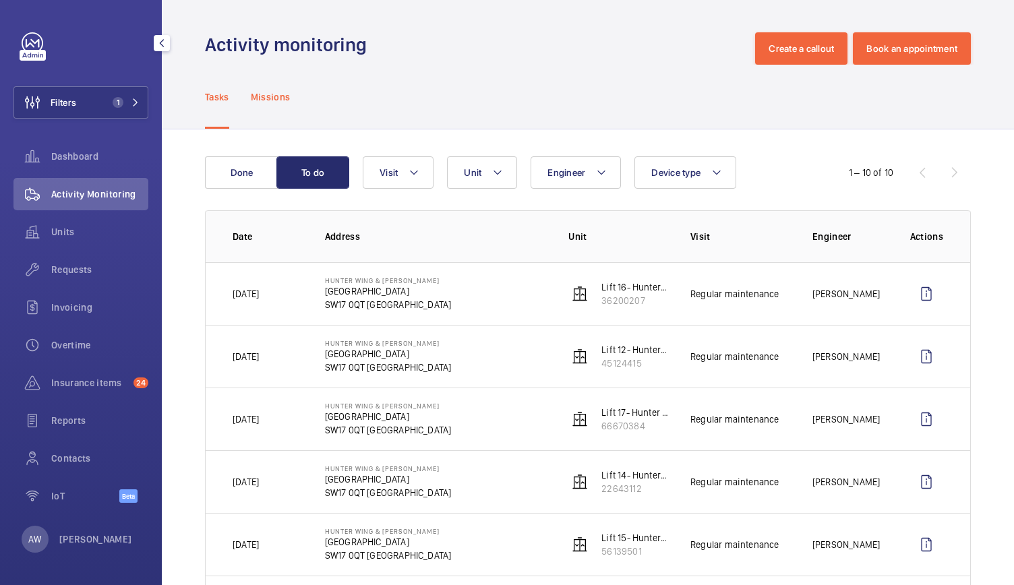
click at [272, 91] on p "Missions" at bounding box center [271, 96] width 40 height 13
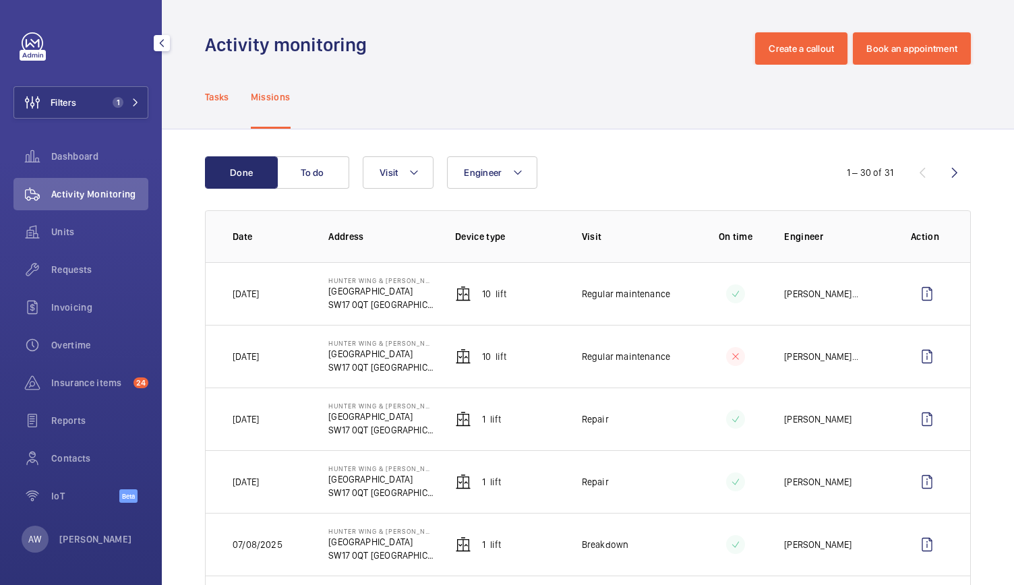
click at [227, 99] on p "Tasks" at bounding box center [217, 96] width 24 height 13
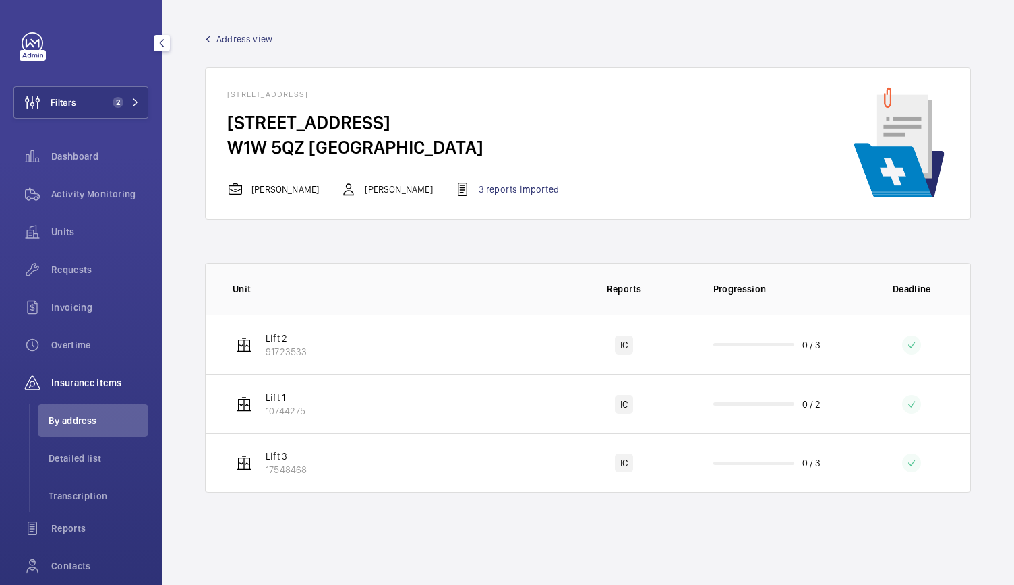
scroll to position [100, 0]
